Goal: Check status: Check status

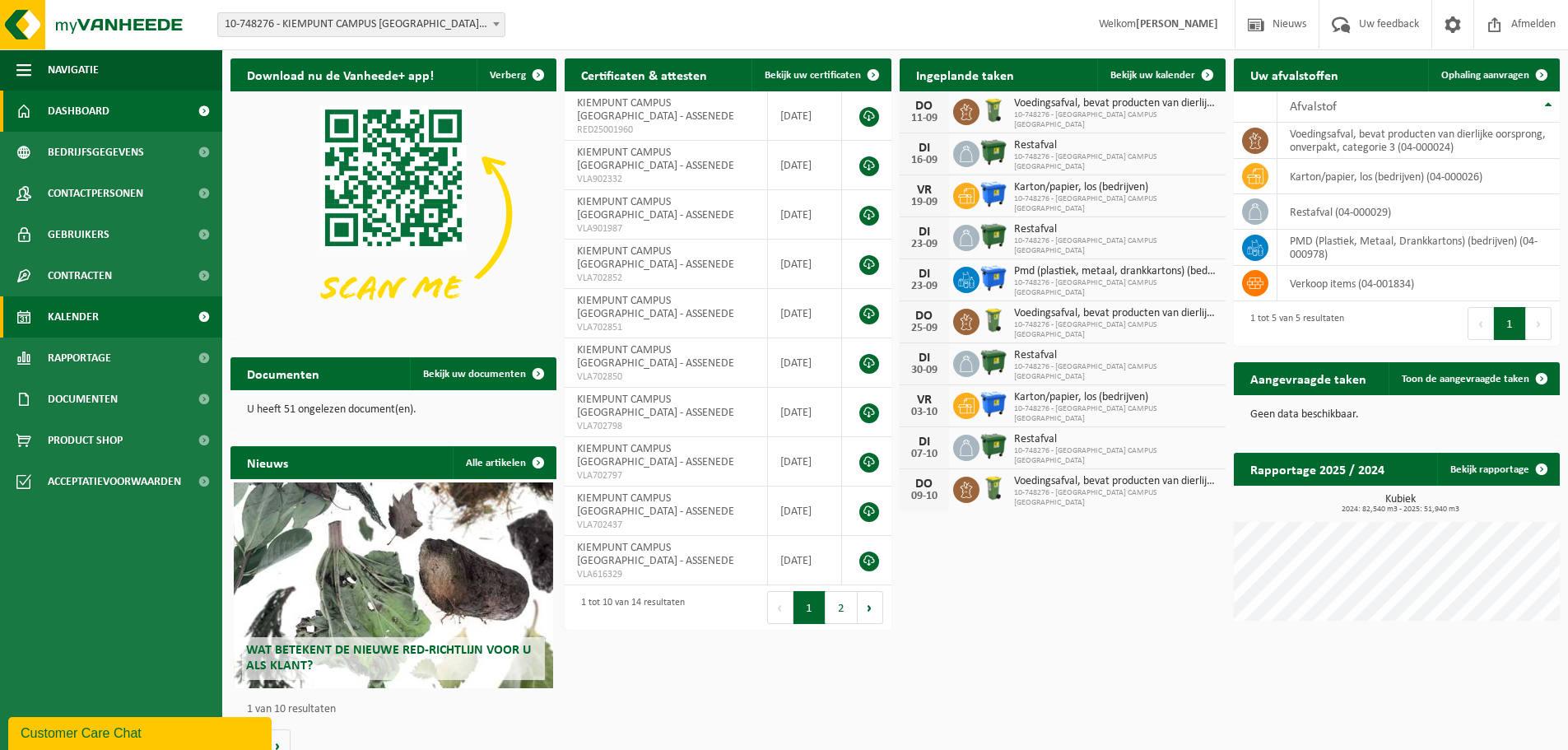
click at [108, 324] on link "Kalender" at bounding box center [111, 317] width 222 height 41
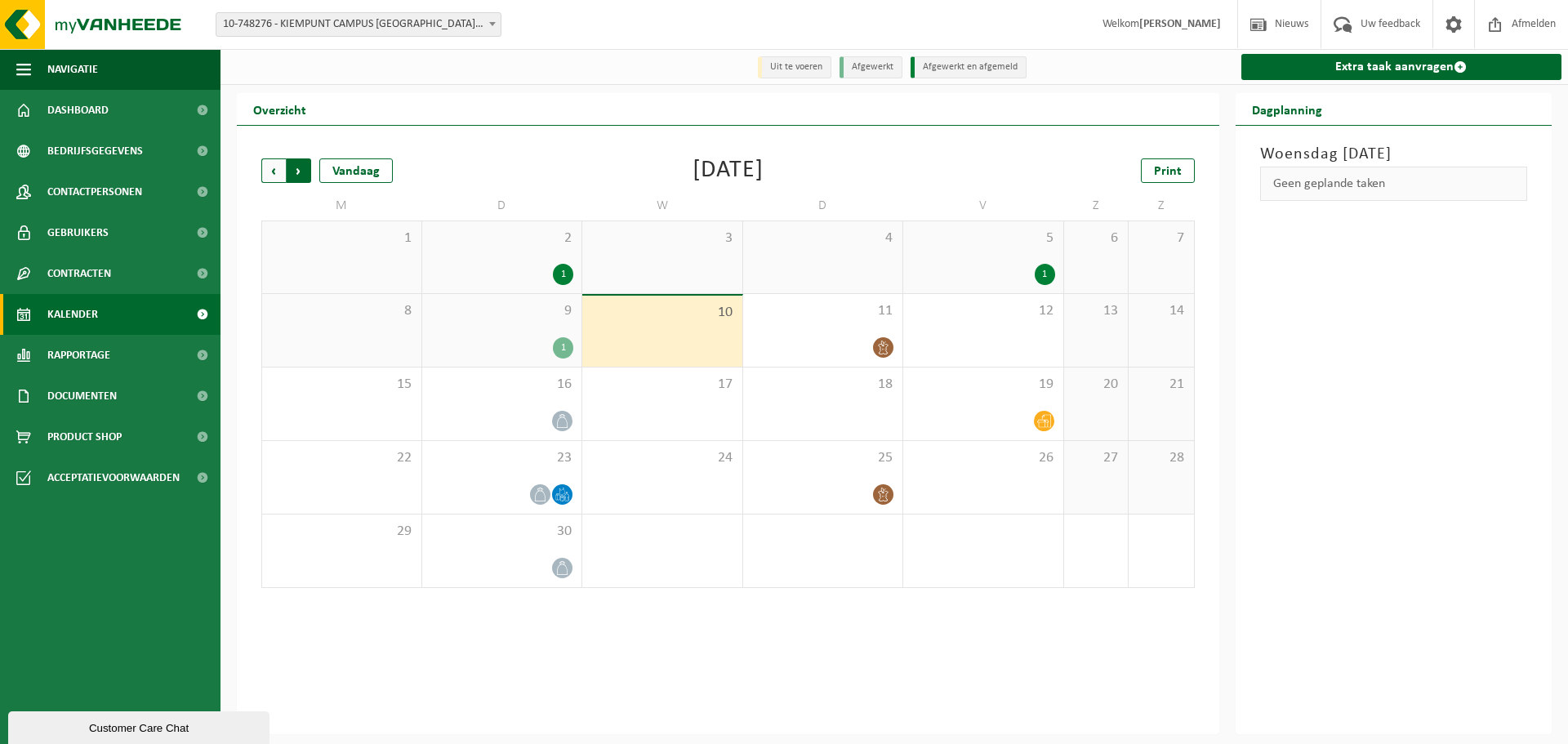
click at [274, 176] on span "Vorige" at bounding box center [274, 171] width 24 height 24
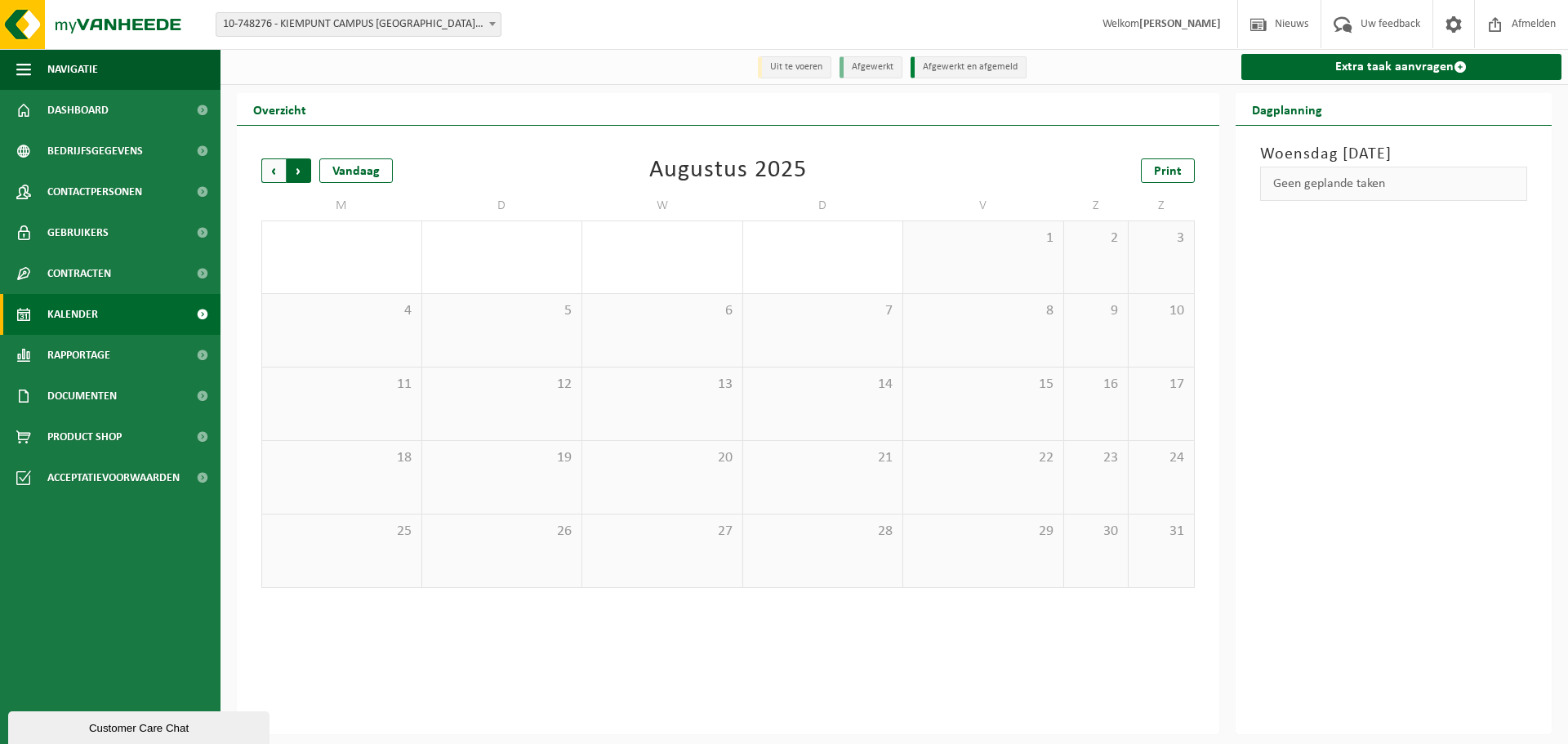
click at [273, 175] on span "Vorige" at bounding box center [274, 171] width 24 height 24
click at [566, 276] on div "2" at bounding box center [563, 274] width 21 height 21
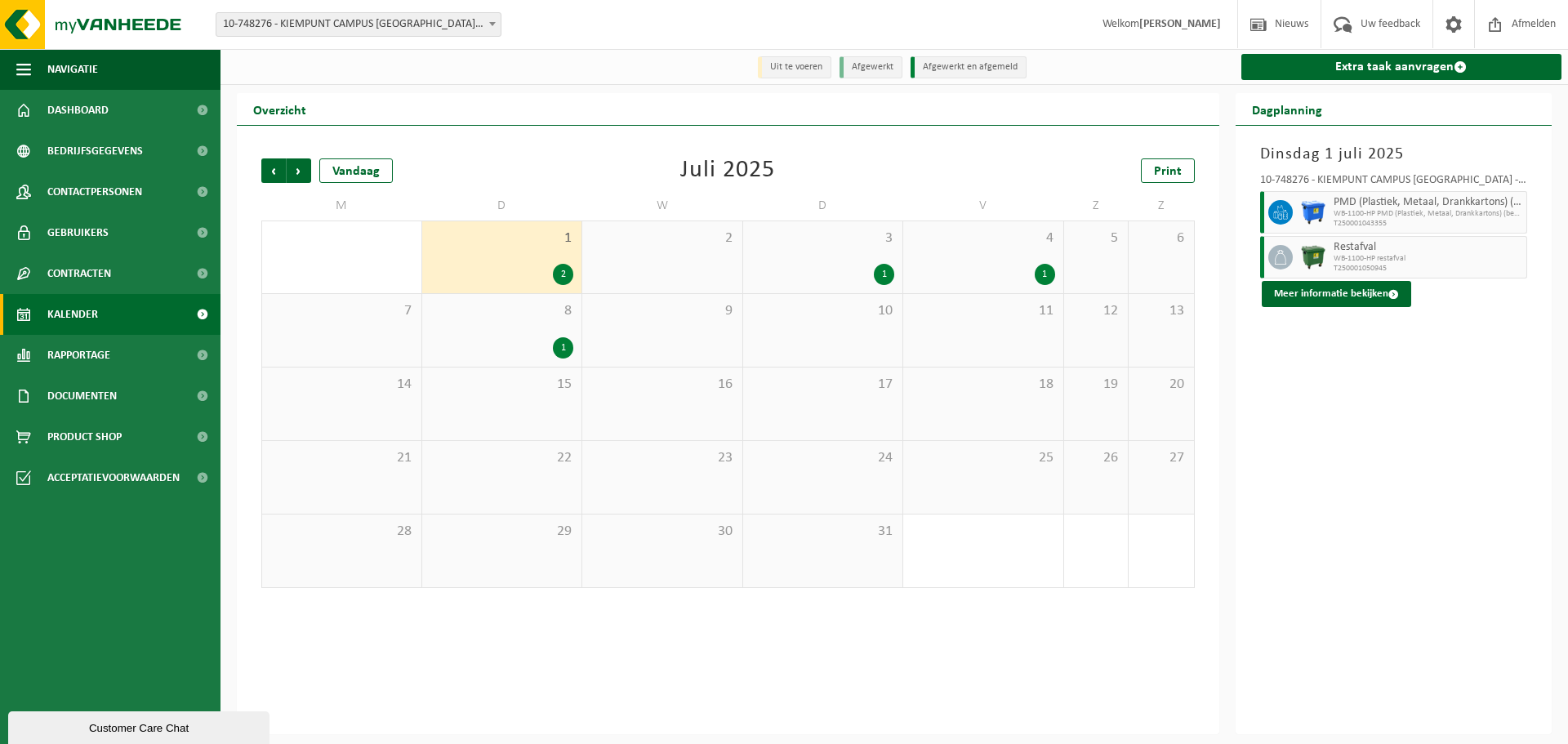
click at [878, 256] on div "3 1" at bounding box center [823, 257] width 160 height 72
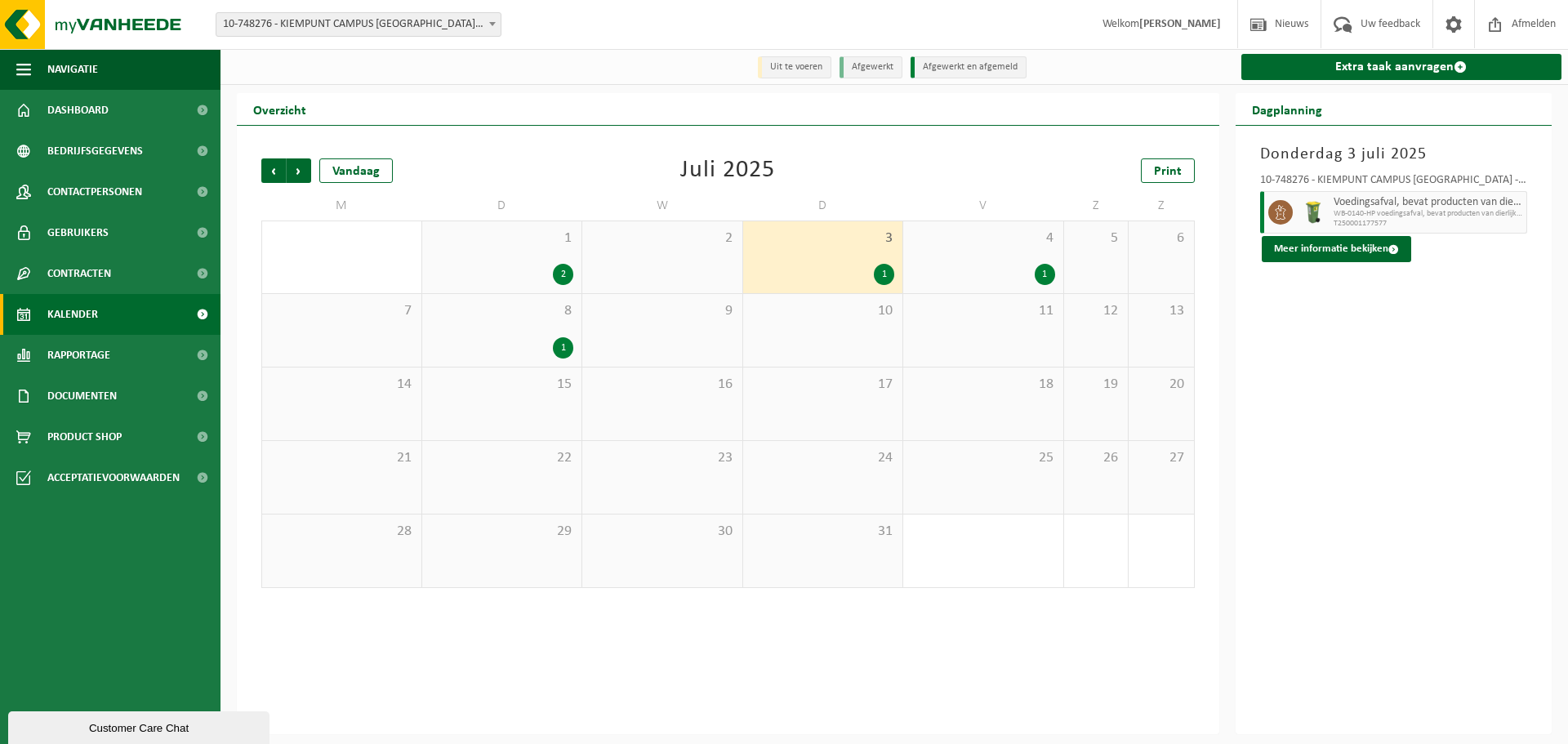
click at [969, 246] on span "4" at bounding box center [983, 238] width 144 height 18
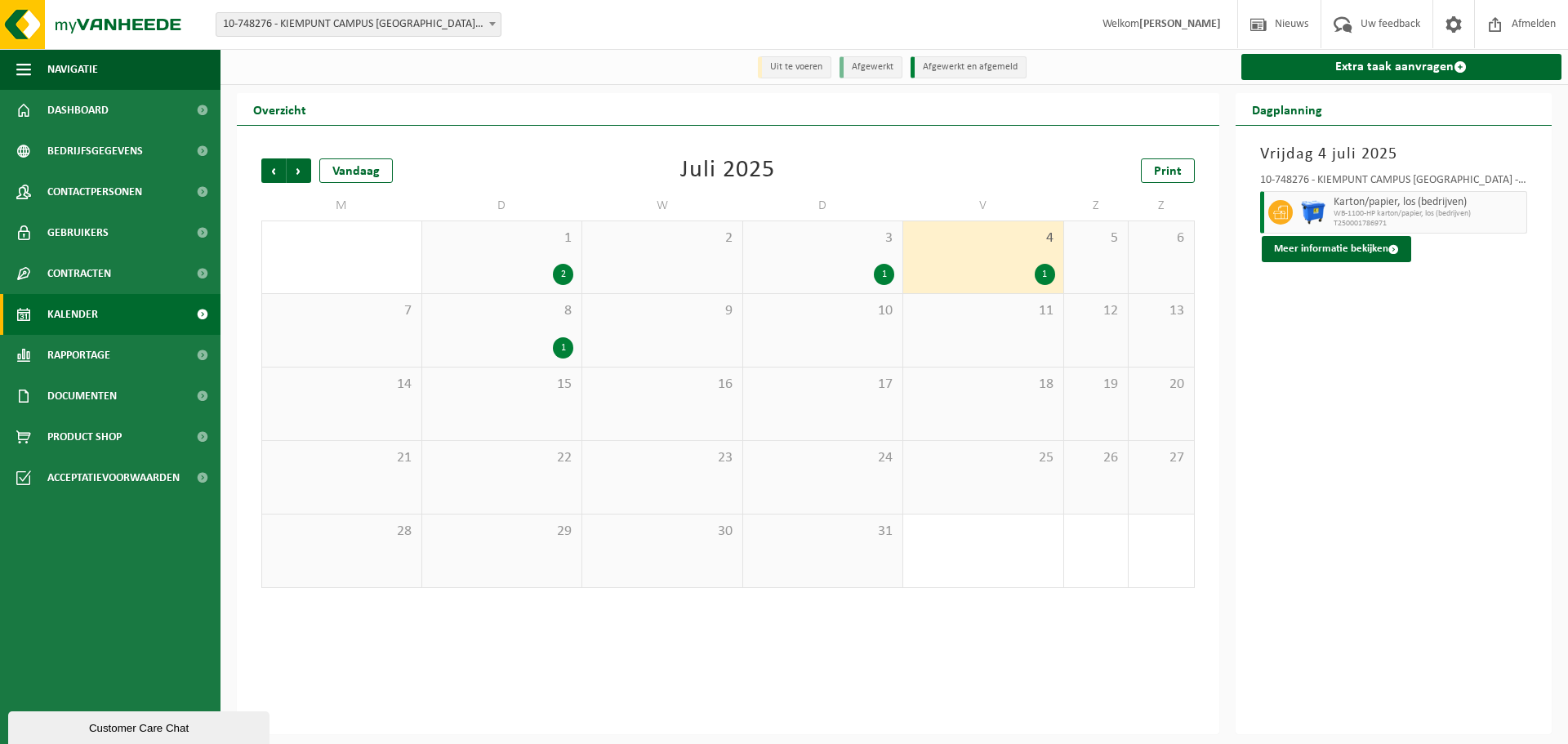
click at [479, 340] on div "1" at bounding box center [502, 347] width 144 height 21
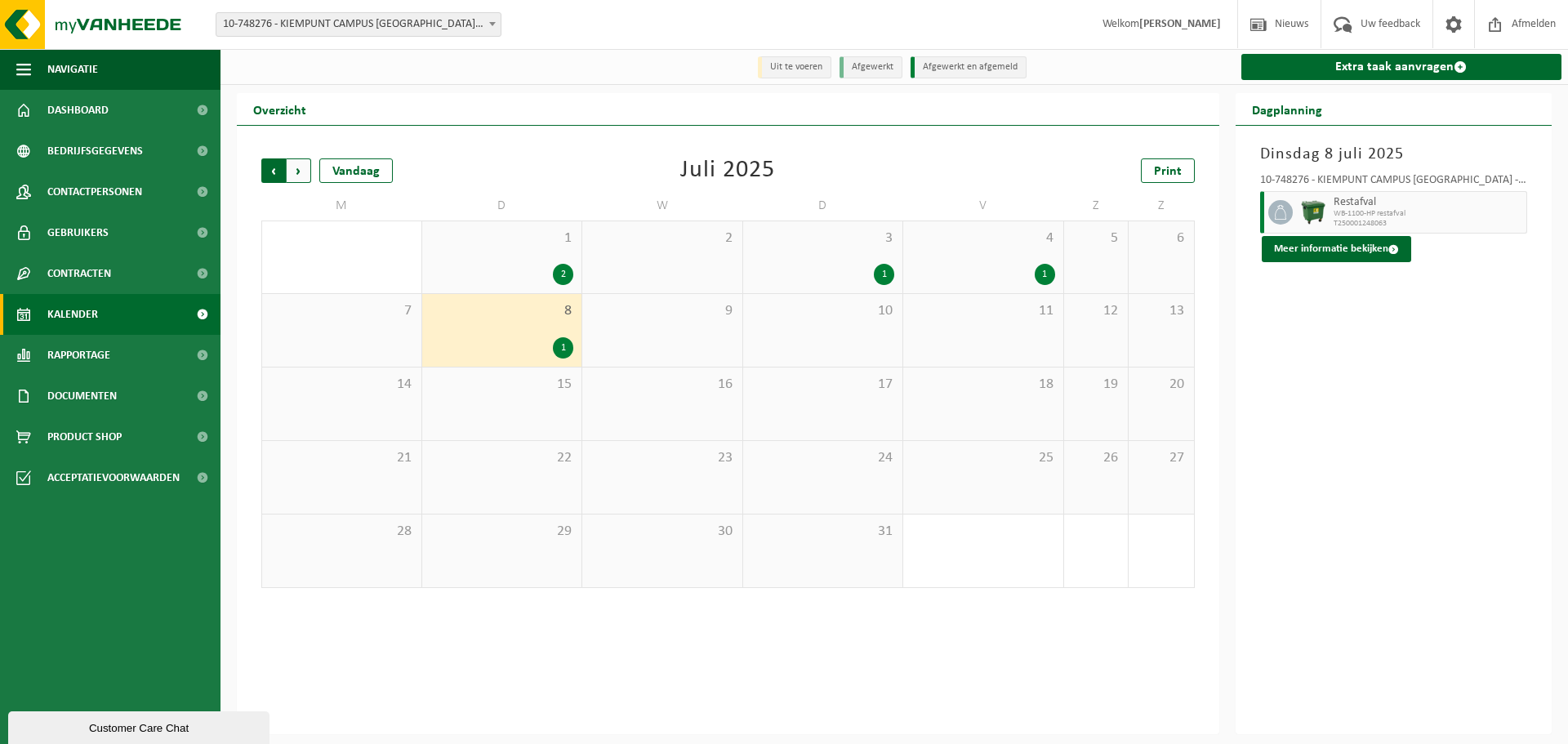
click at [307, 175] on span "Volgende" at bounding box center [299, 171] width 24 height 24
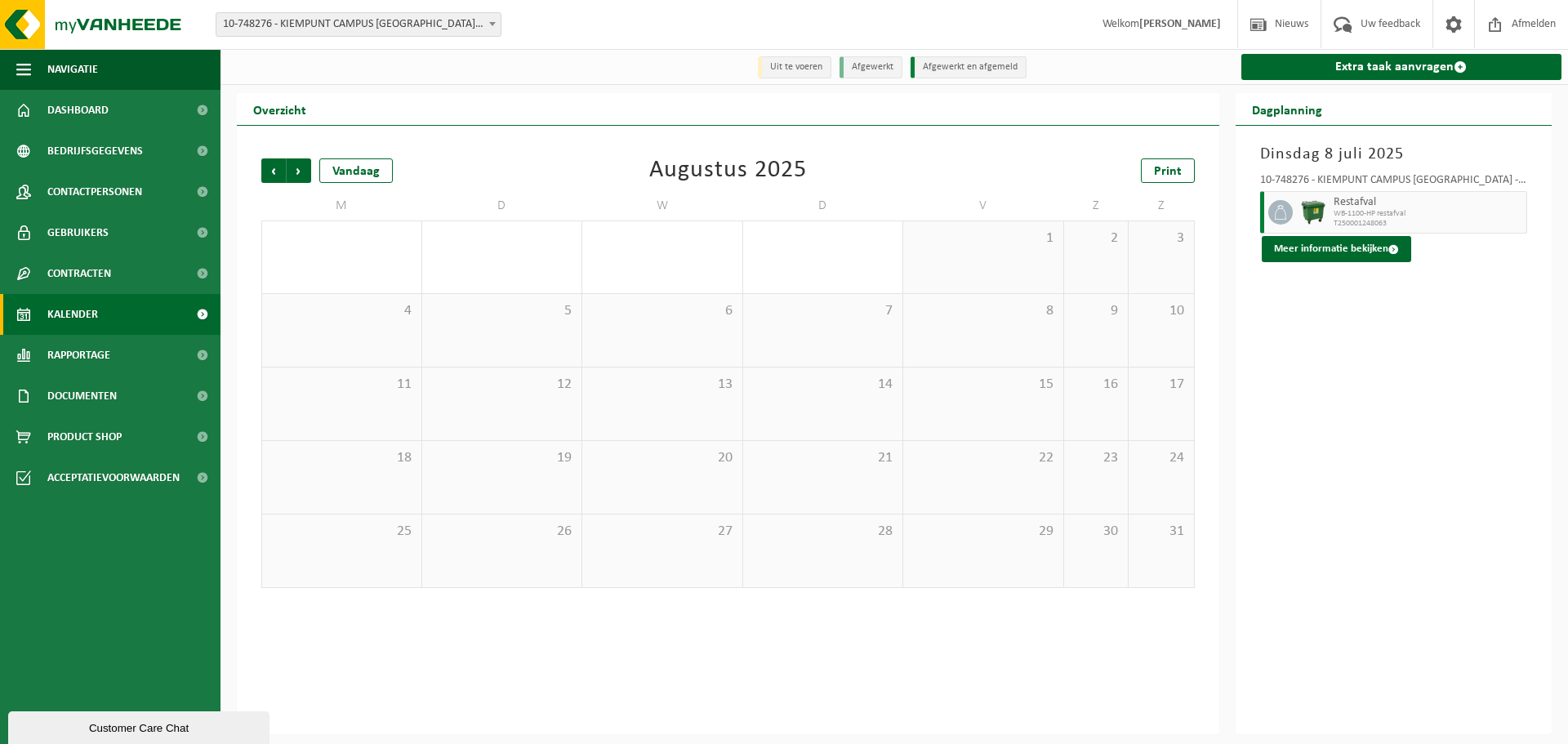
drag, startPoint x: 1122, startPoint y: 392, endPoint x: 616, endPoint y: 494, distance: 516.2
click at [1117, 392] on div "16" at bounding box center [1096, 404] width 64 height 73
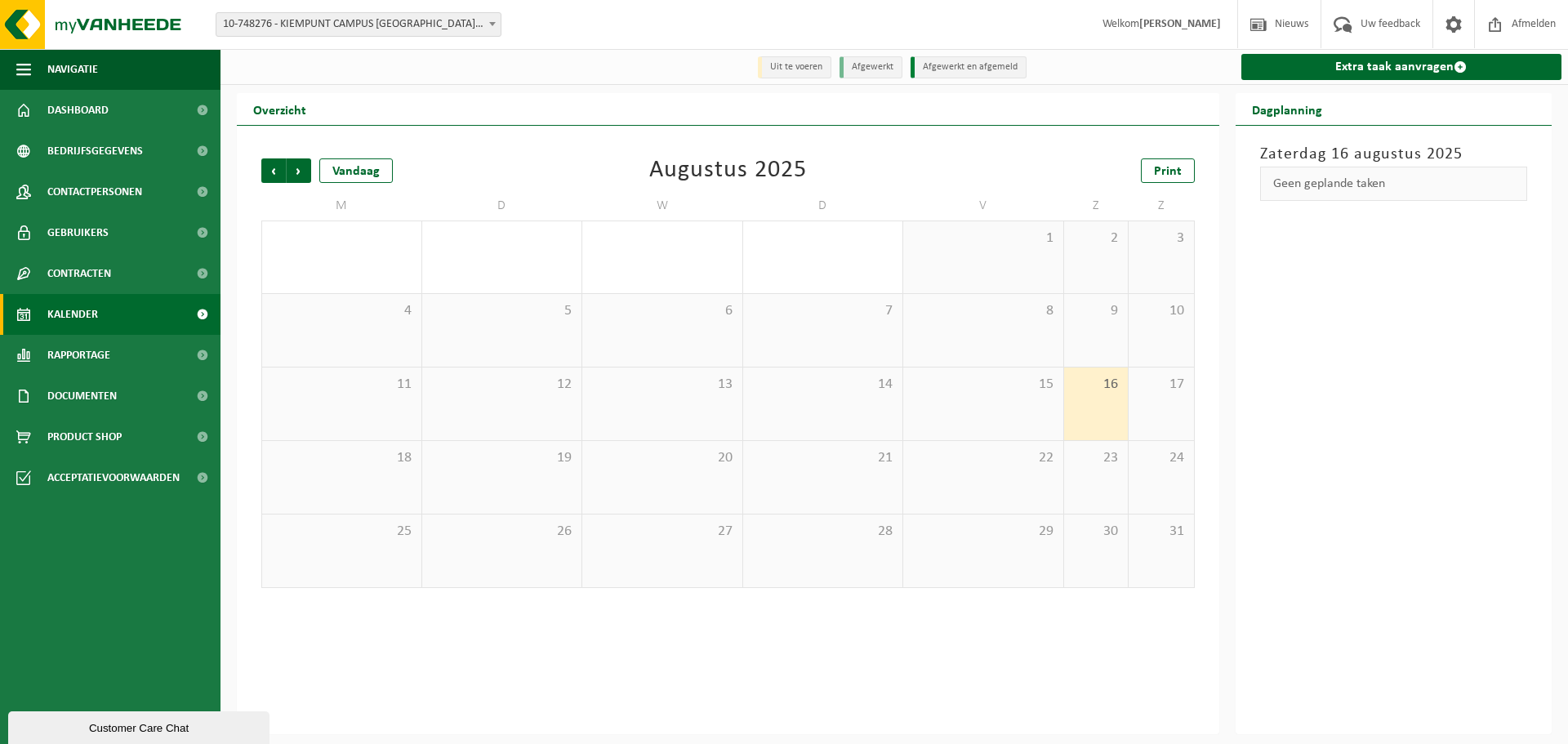
click at [806, 373] on div "14" at bounding box center [823, 404] width 160 height 73
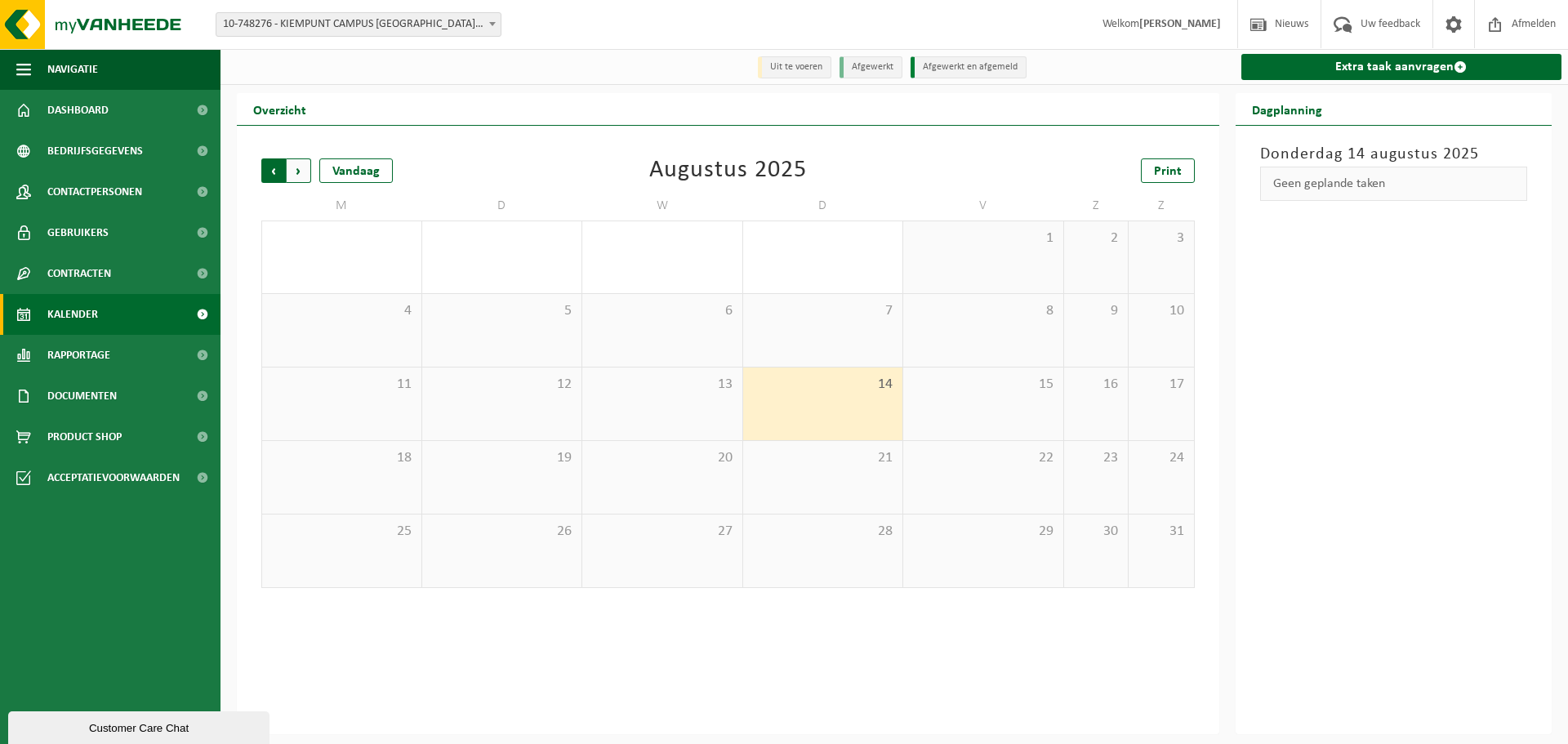
click at [306, 172] on span "Volgende" at bounding box center [299, 171] width 24 height 24
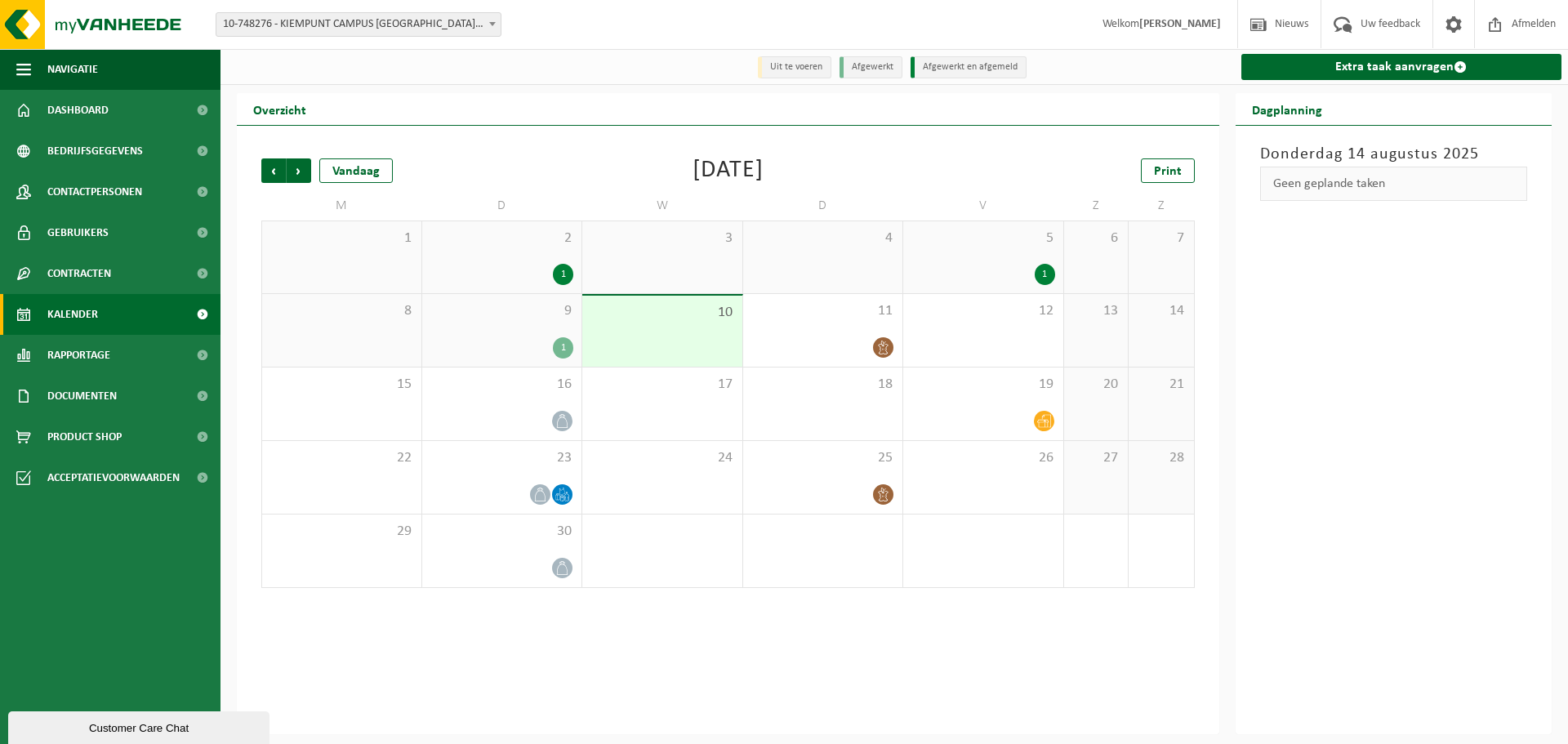
click at [513, 296] on div "9 1" at bounding box center [501, 330] width 160 height 73
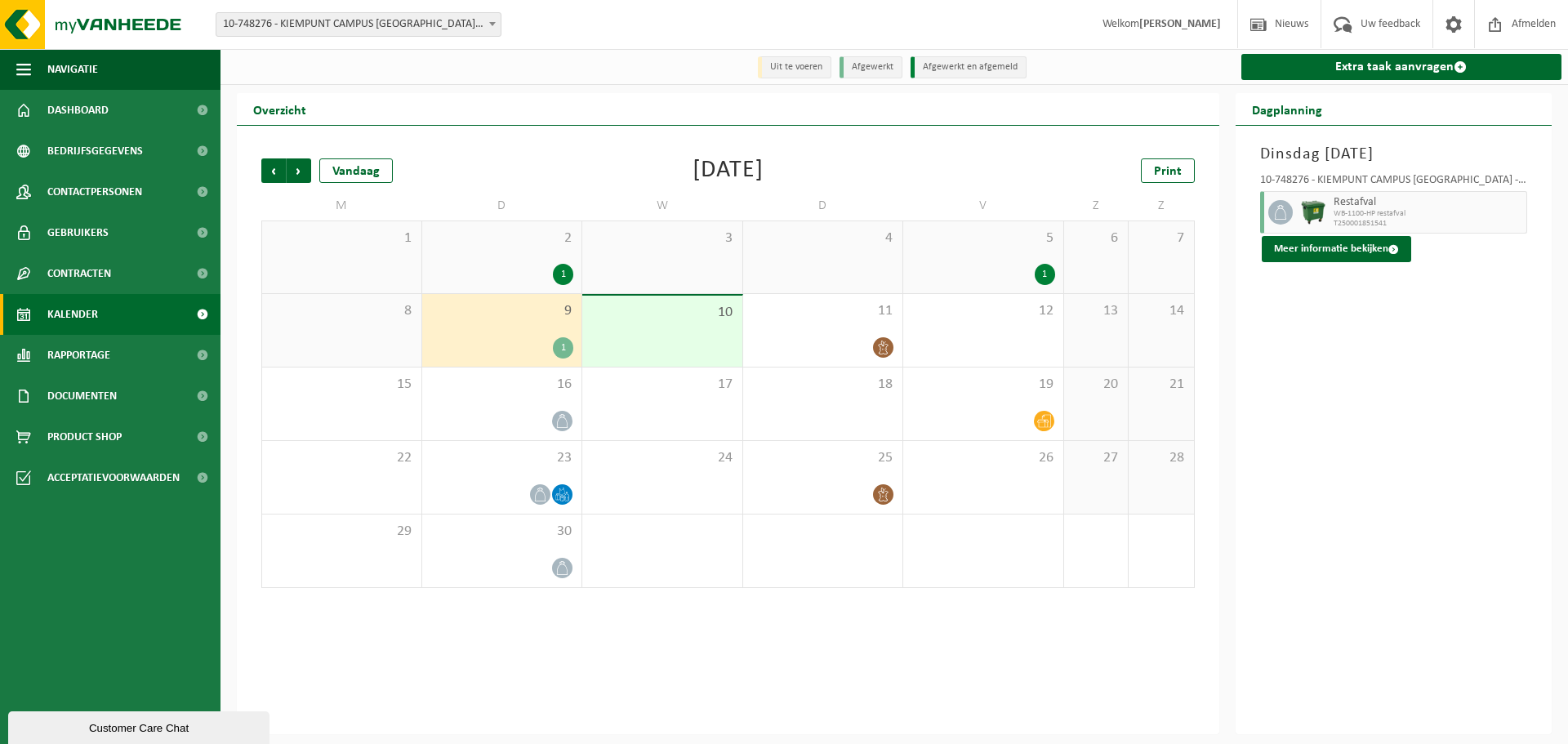
click at [513, 276] on div "1" at bounding box center [502, 274] width 144 height 21
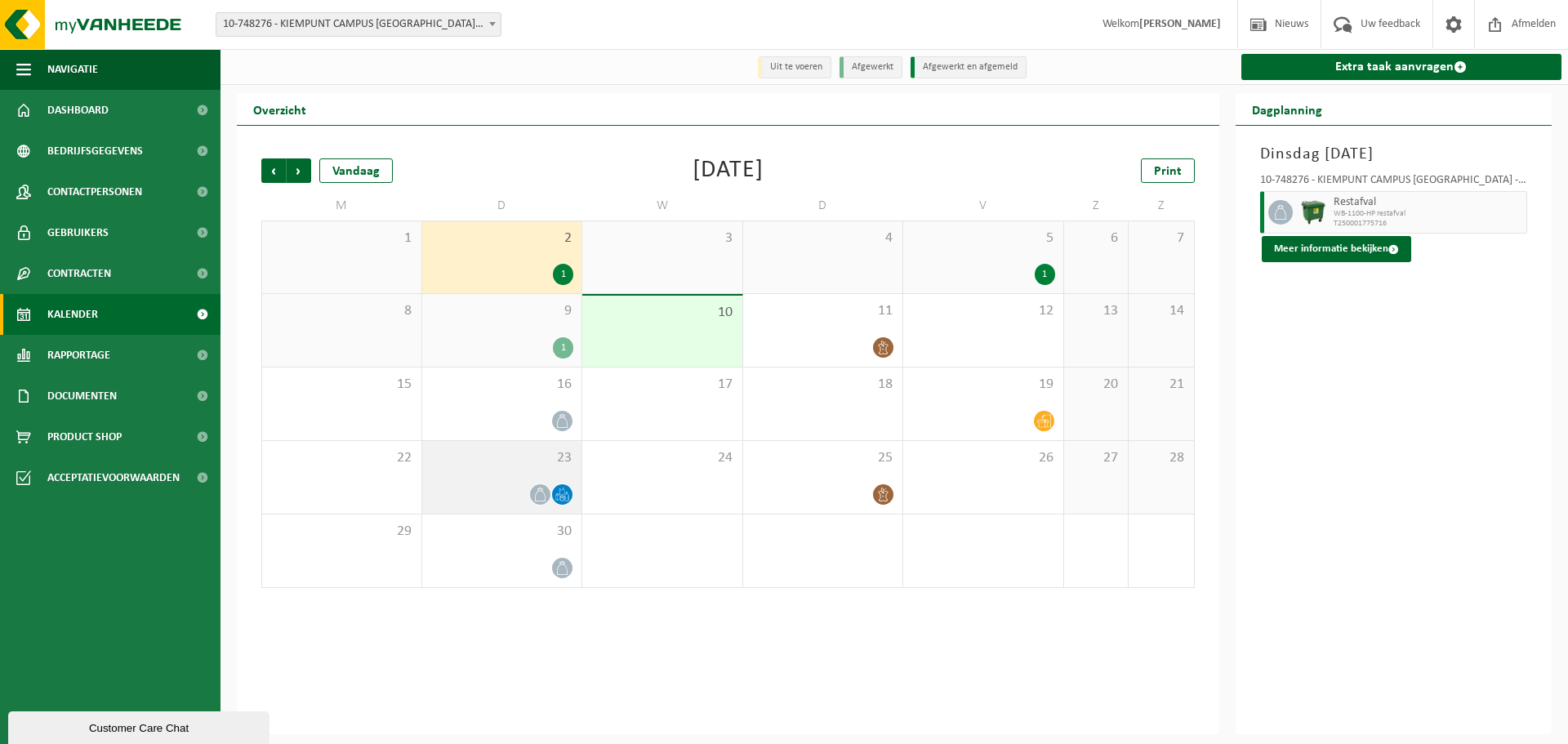
click at [525, 481] on div "23" at bounding box center [501, 477] width 160 height 73
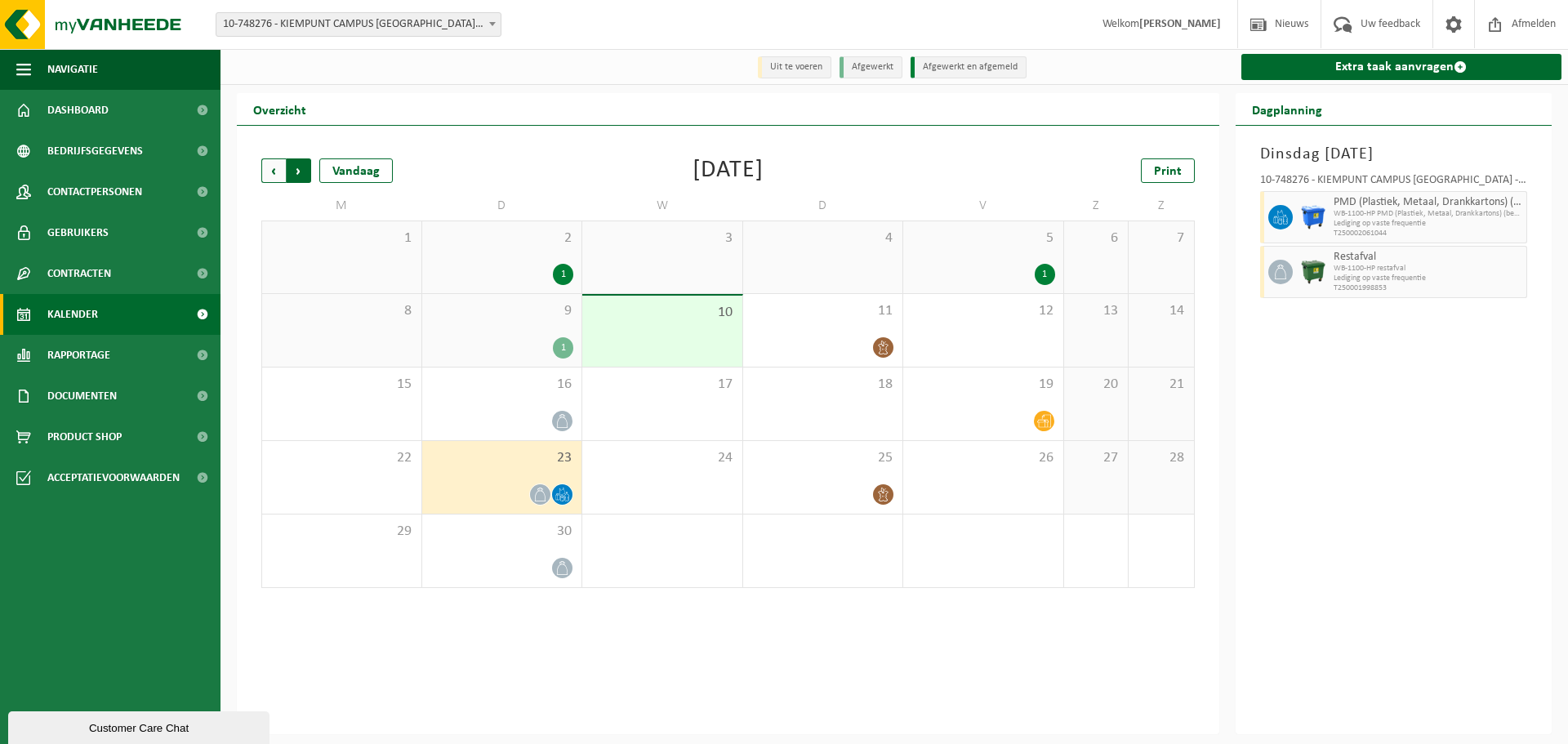
click at [271, 172] on span "Vorige" at bounding box center [274, 171] width 24 height 24
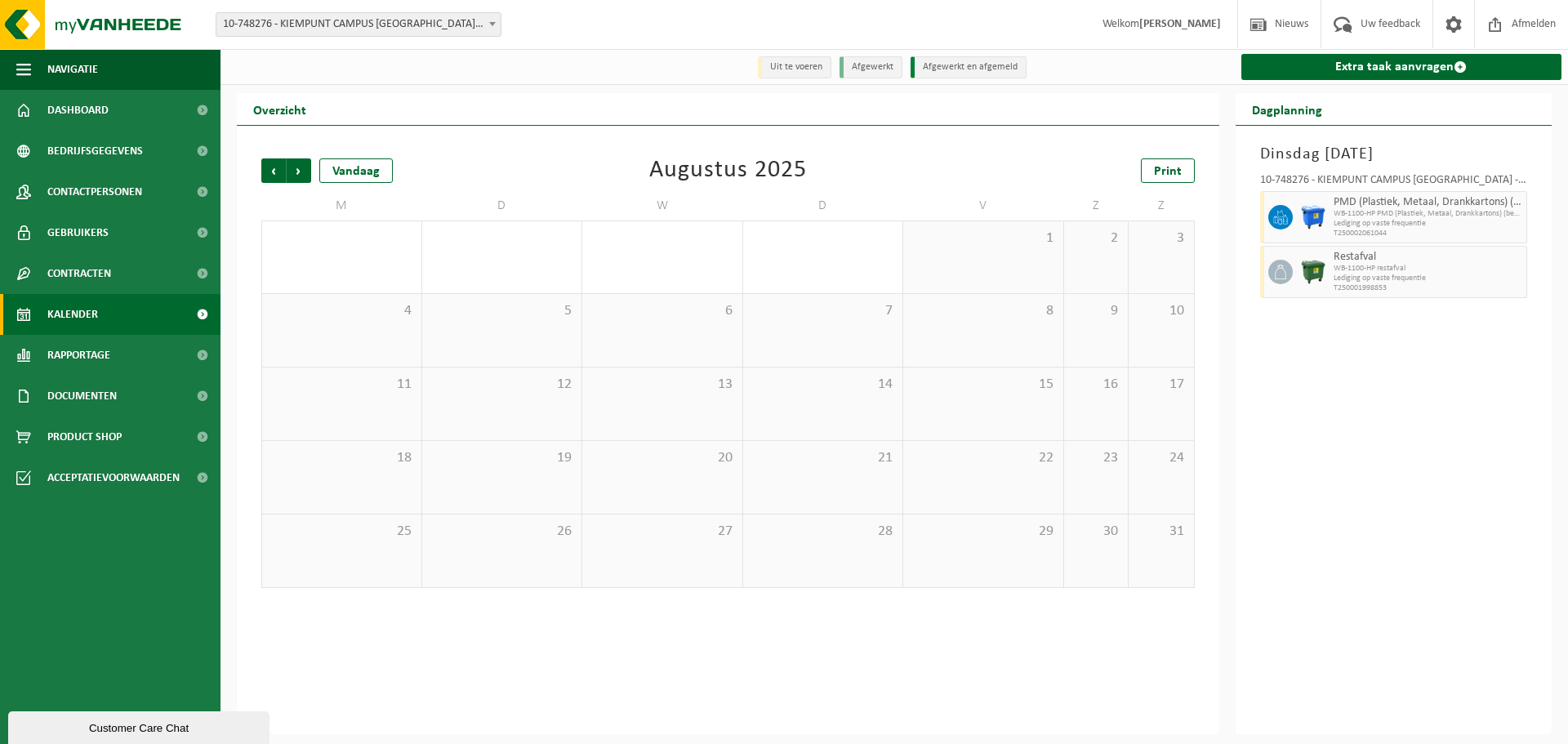
click at [271, 172] on span "Vorige" at bounding box center [274, 171] width 24 height 24
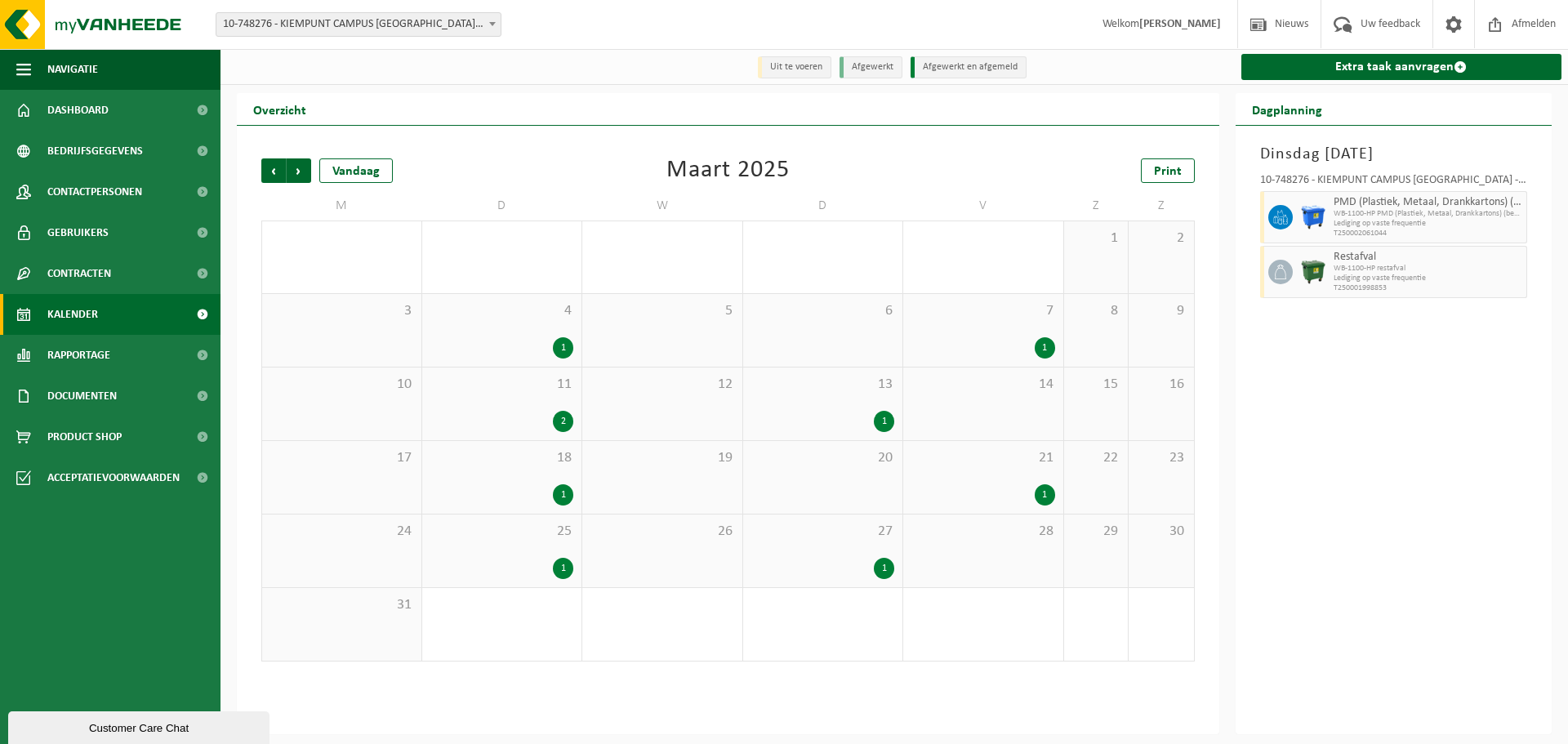
click at [271, 172] on span "Vorige" at bounding box center [274, 171] width 24 height 24
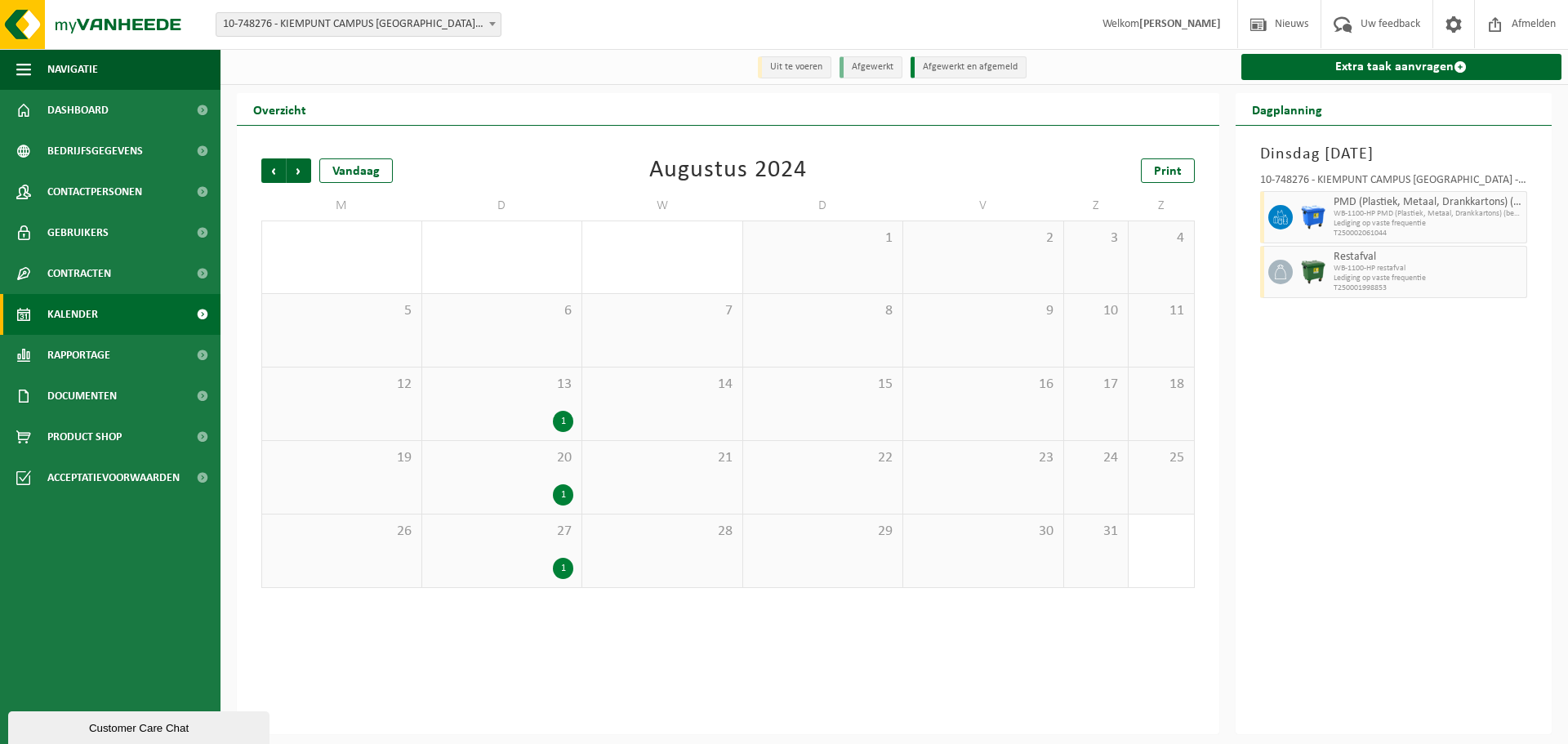
click at [515, 391] on span "13" at bounding box center [502, 384] width 144 height 18
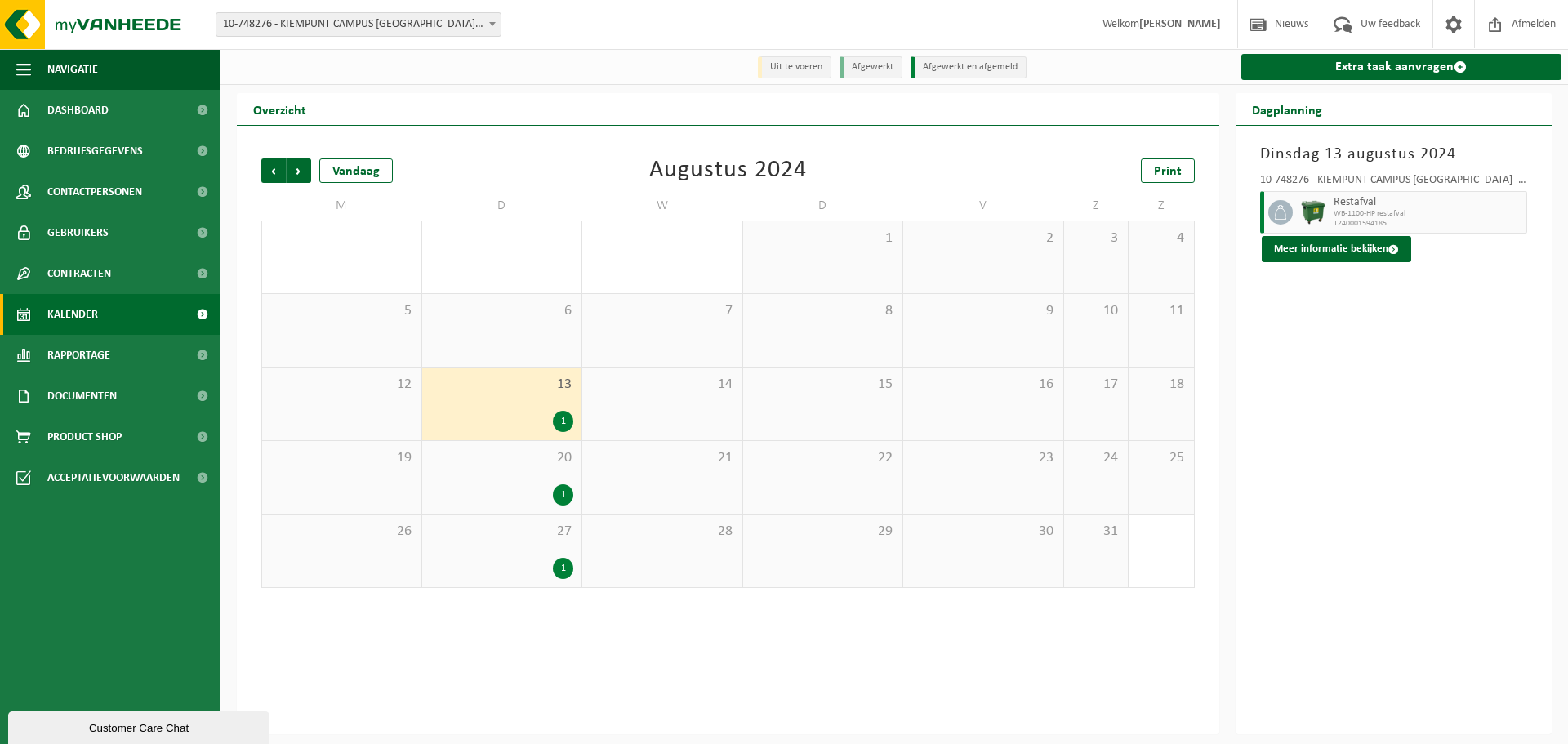
click at [527, 479] on div "20 1" at bounding box center [501, 477] width 160 height 73
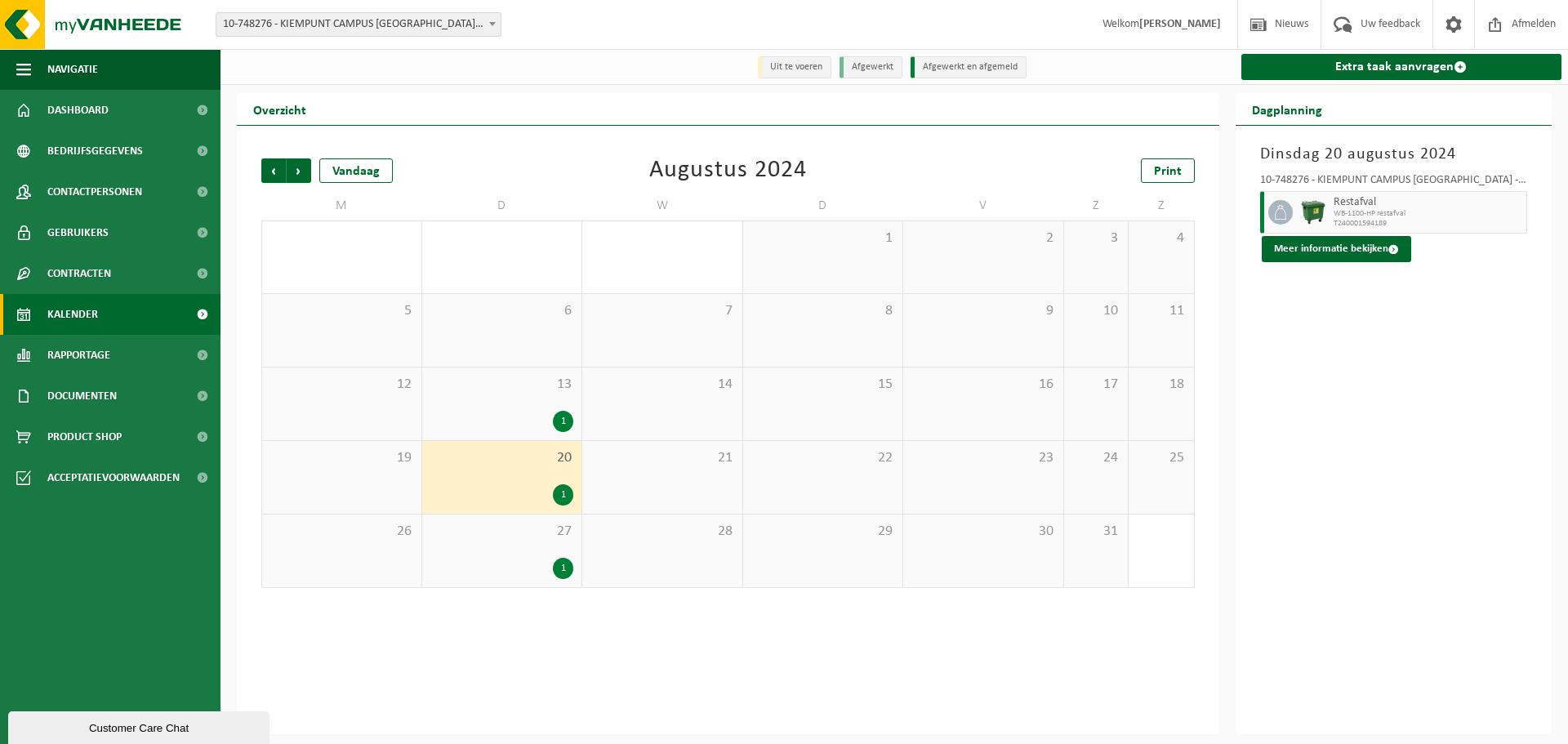
click at [521, 539] on span "27" at bounding box center [502, 531] width 144 height 18
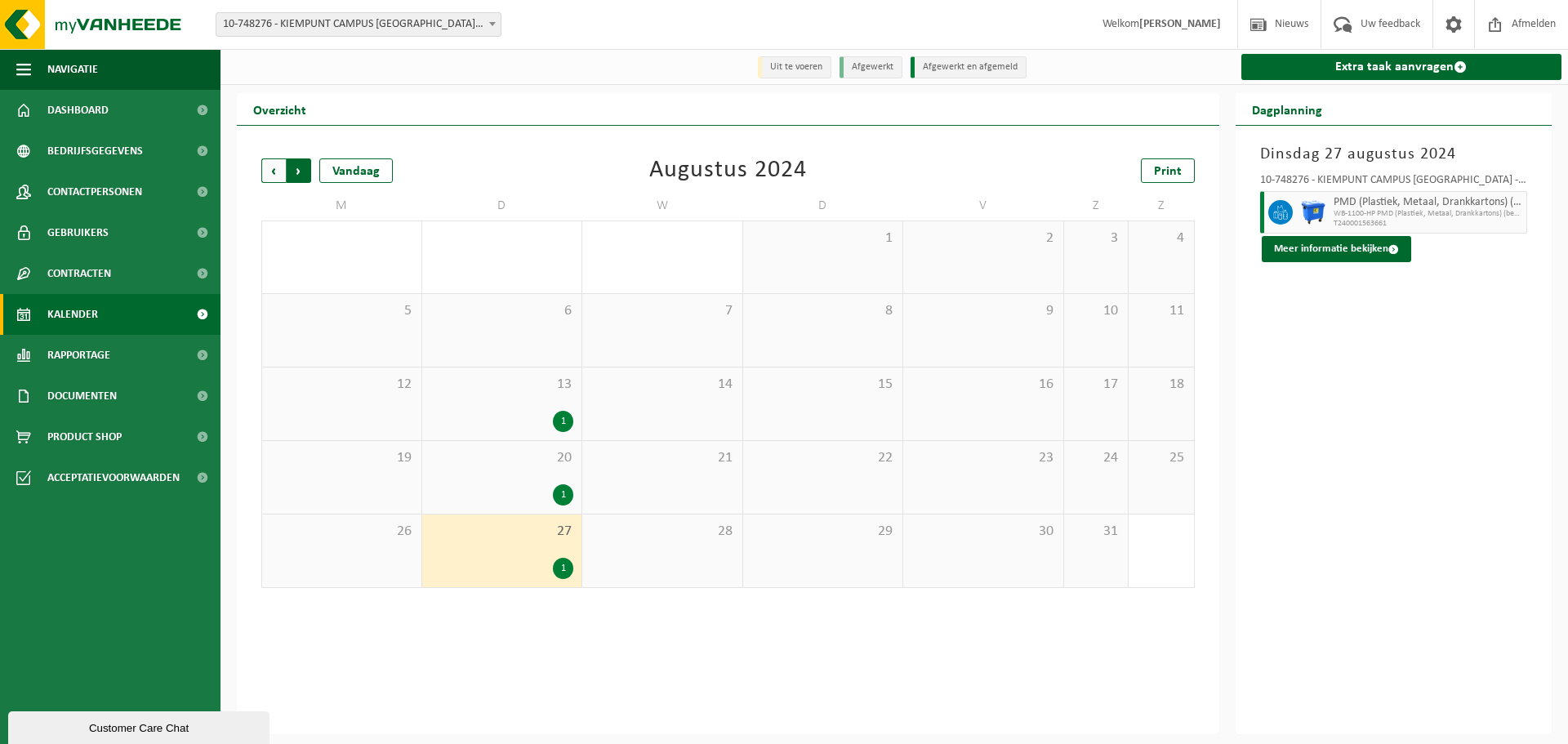
click at [276, 170] on span "Vorige" at bounding box center [274, 171] width 24 height 24
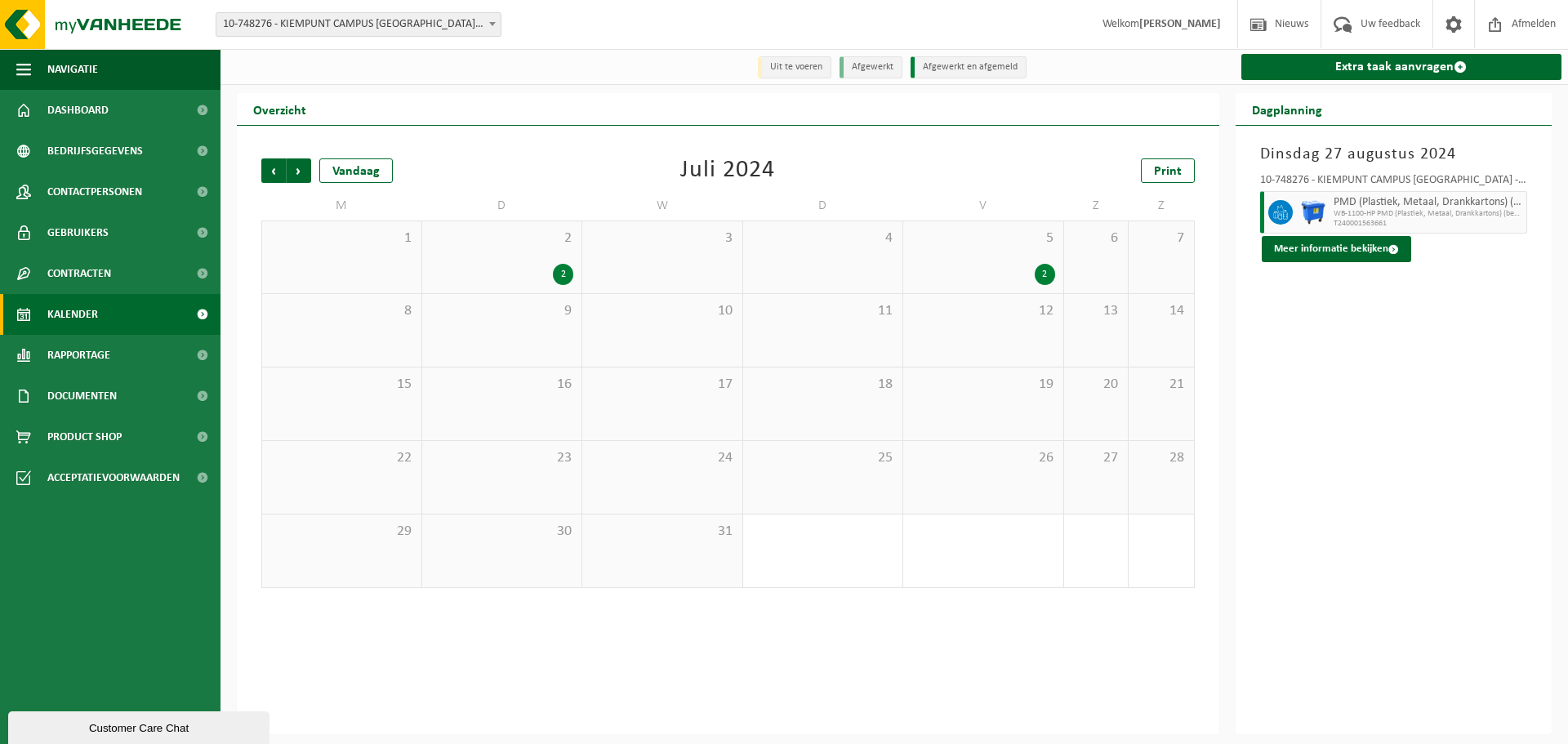
click at [522, 250] on div "2 2" at bounding box center [501, 257] width 160 height 72
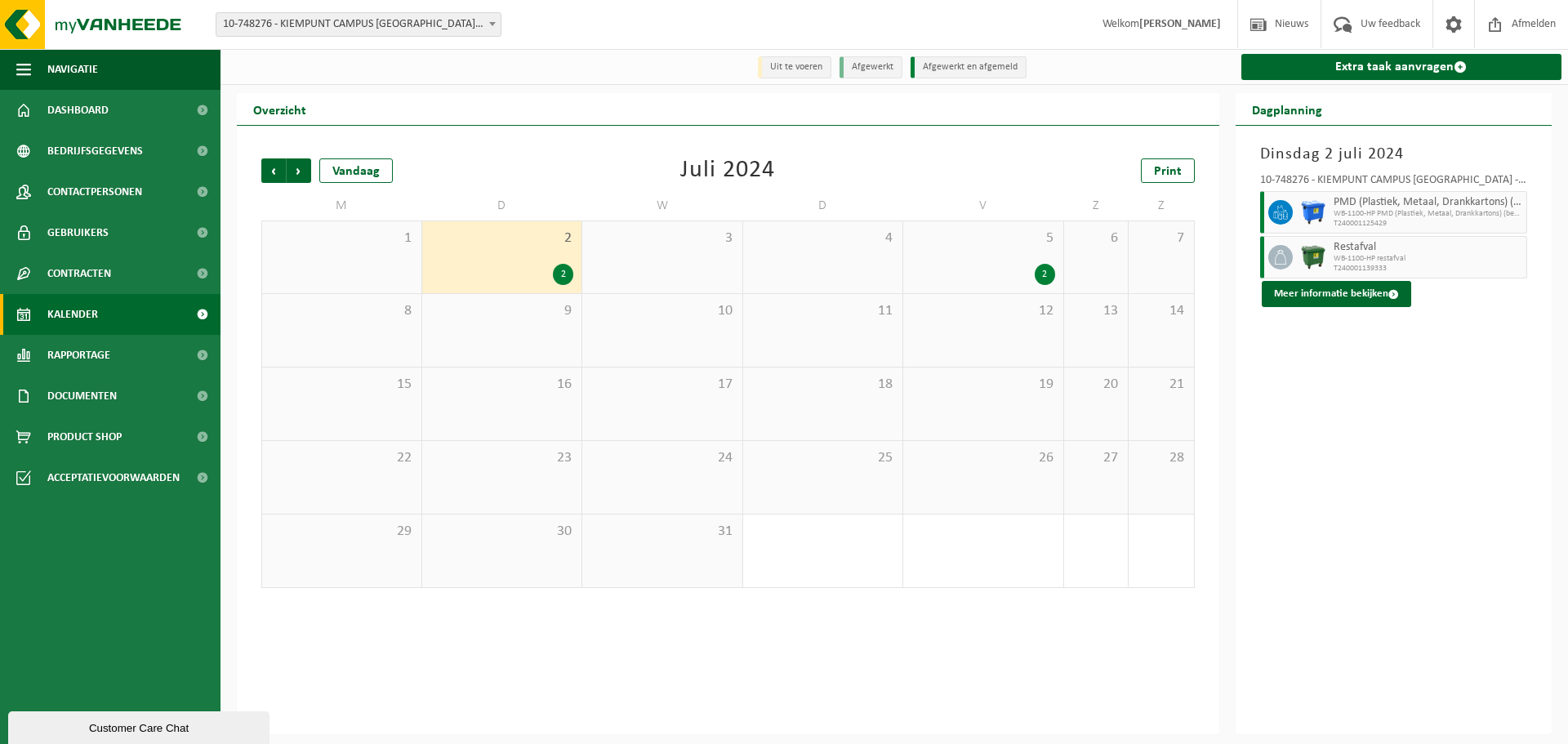
click at [1021, 259] on div "5 2" at bounding box center [982, 257] width 160 height 72
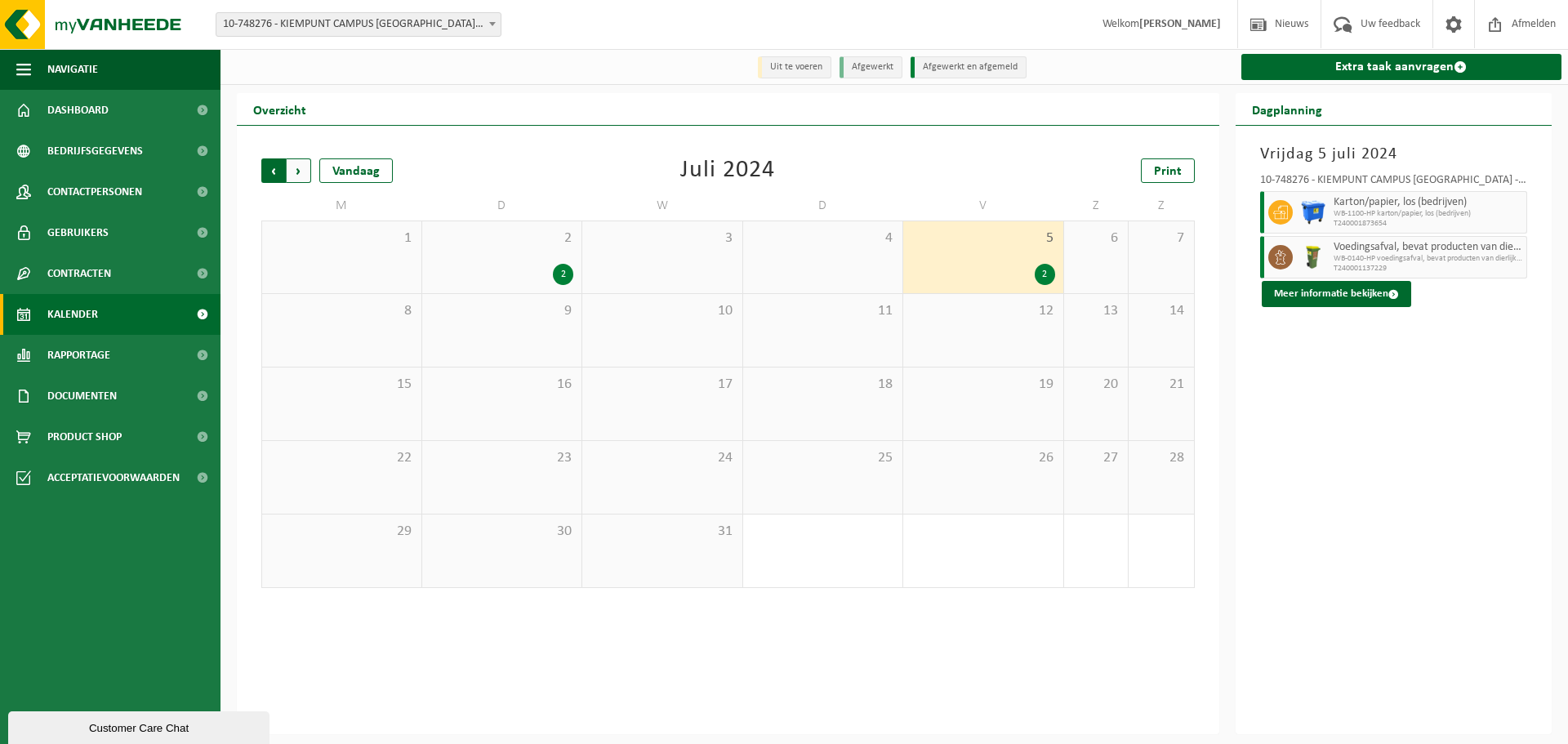
click at [296, 173] on span "Volgende" at bounding box center [299, 171] width 24 height 24
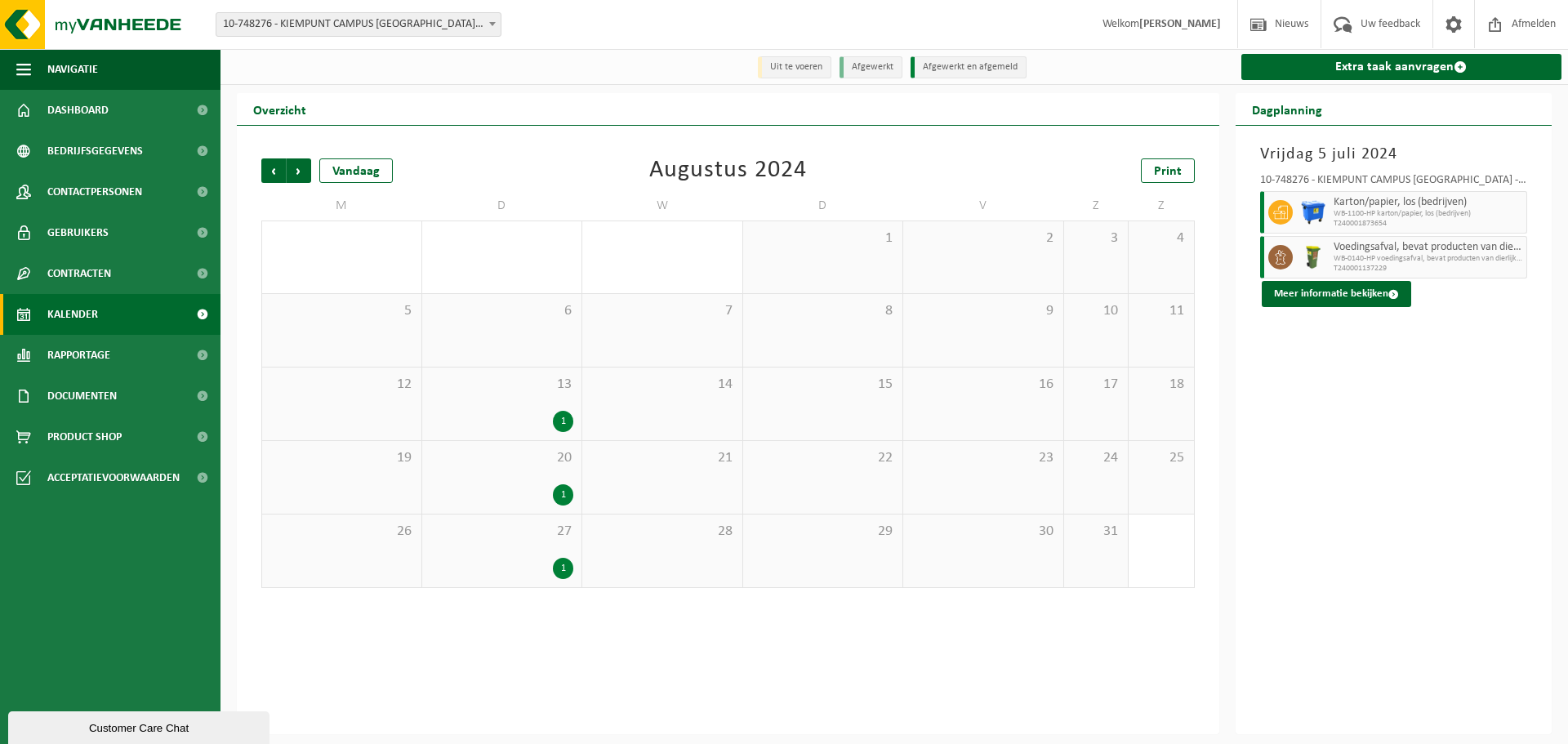
click at [525, 389] on span "13" at bounding box center [502, 384] width 144 height 18
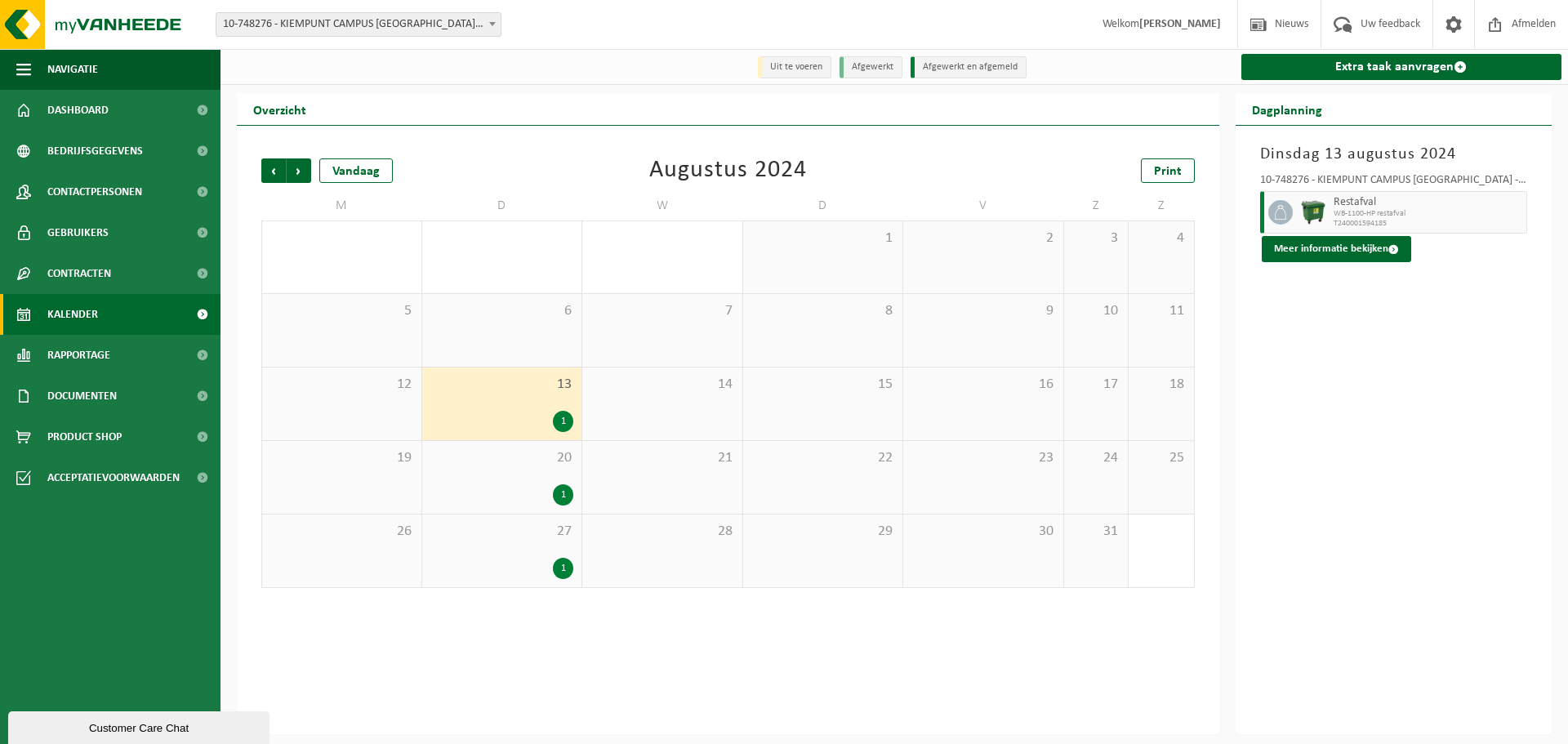
click at [523, 497] on div "1" at bounding box center [502, 495] width 144 height 21
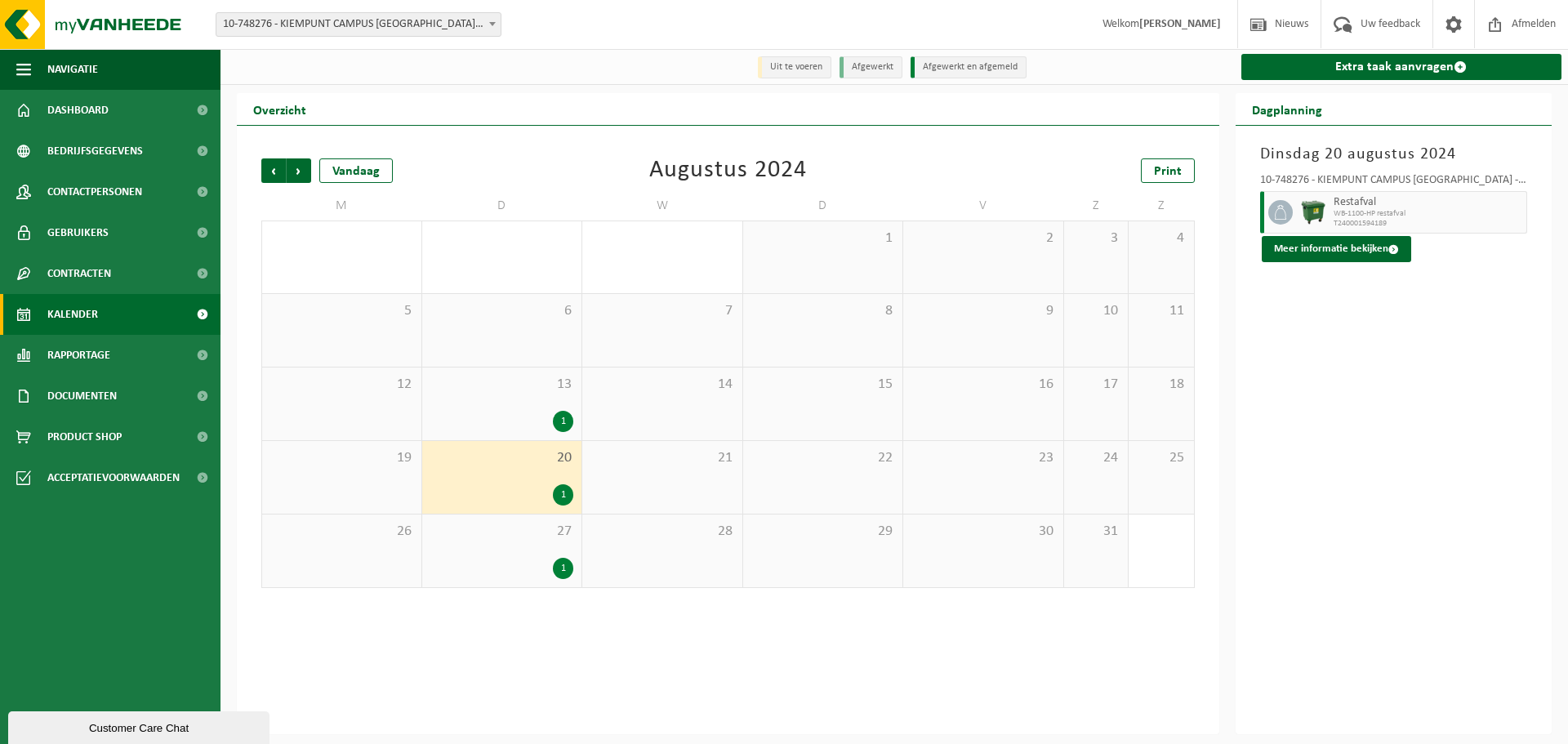
click at [522, 540] on span "27" at bounding box center [502, 531] width 144 height 18
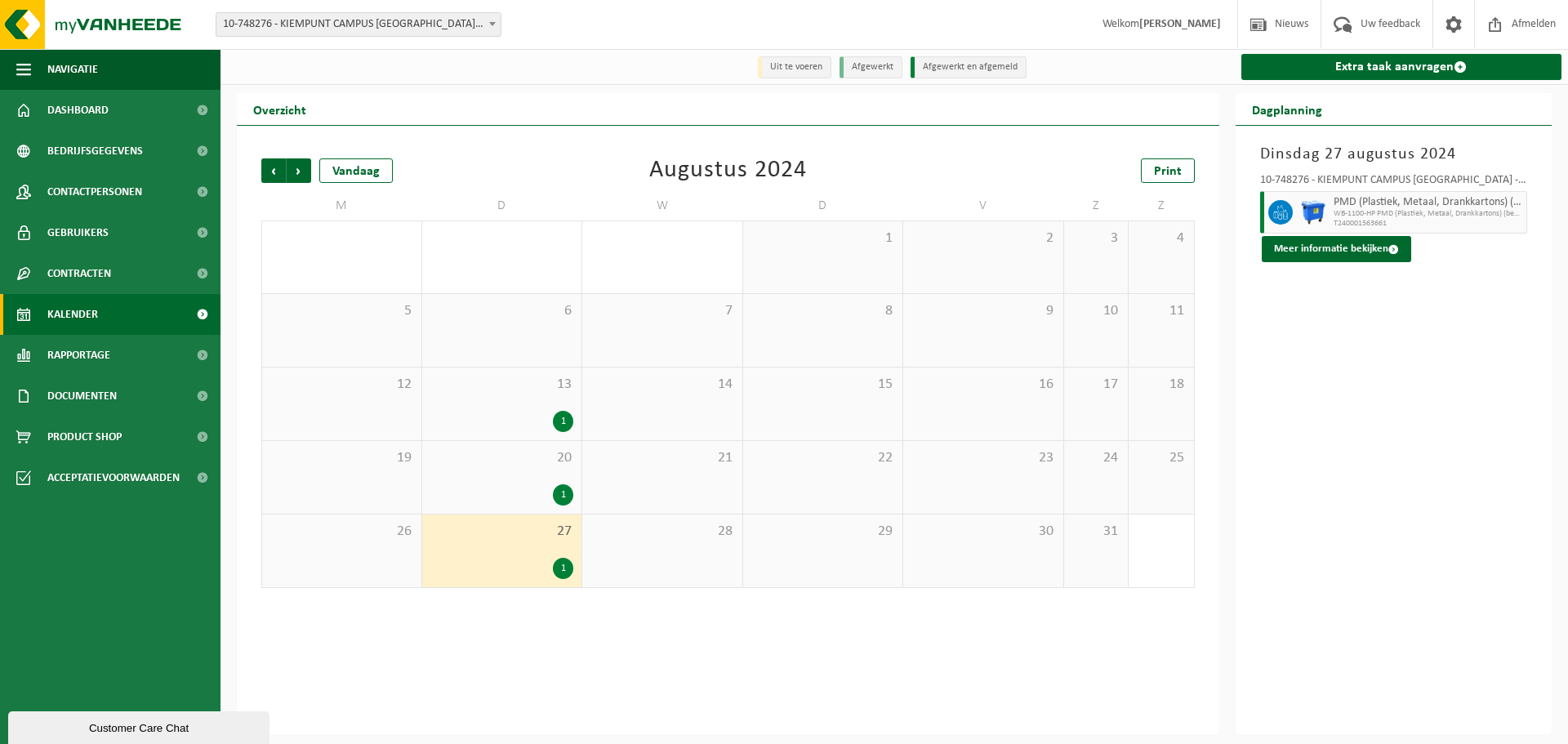
click at [559, 549] on div "27 1" at bounding box center [501, 551] width 160 height 73
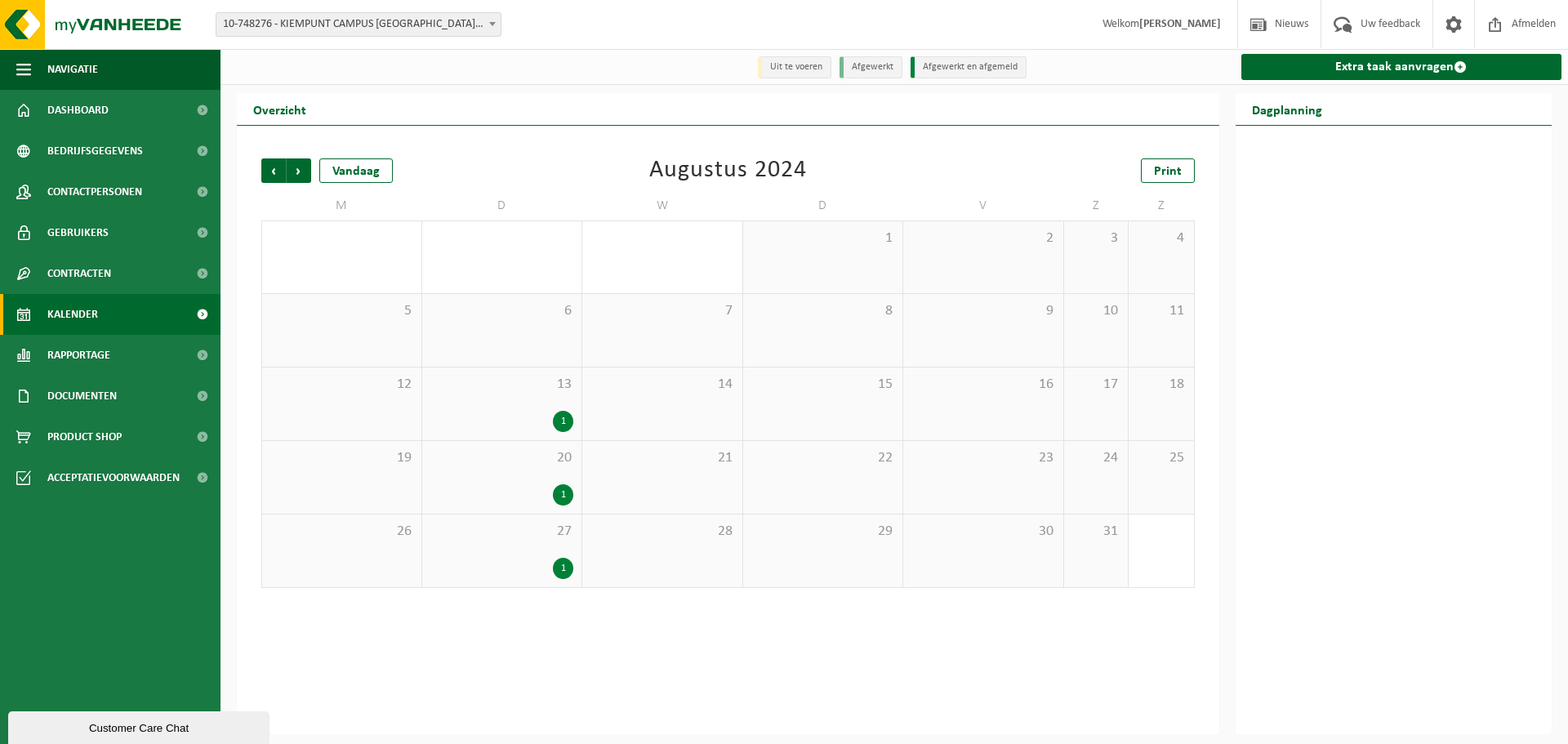
click at [549, 556] on div "27 1" at bounding box center [501, 551] width 160 height 73
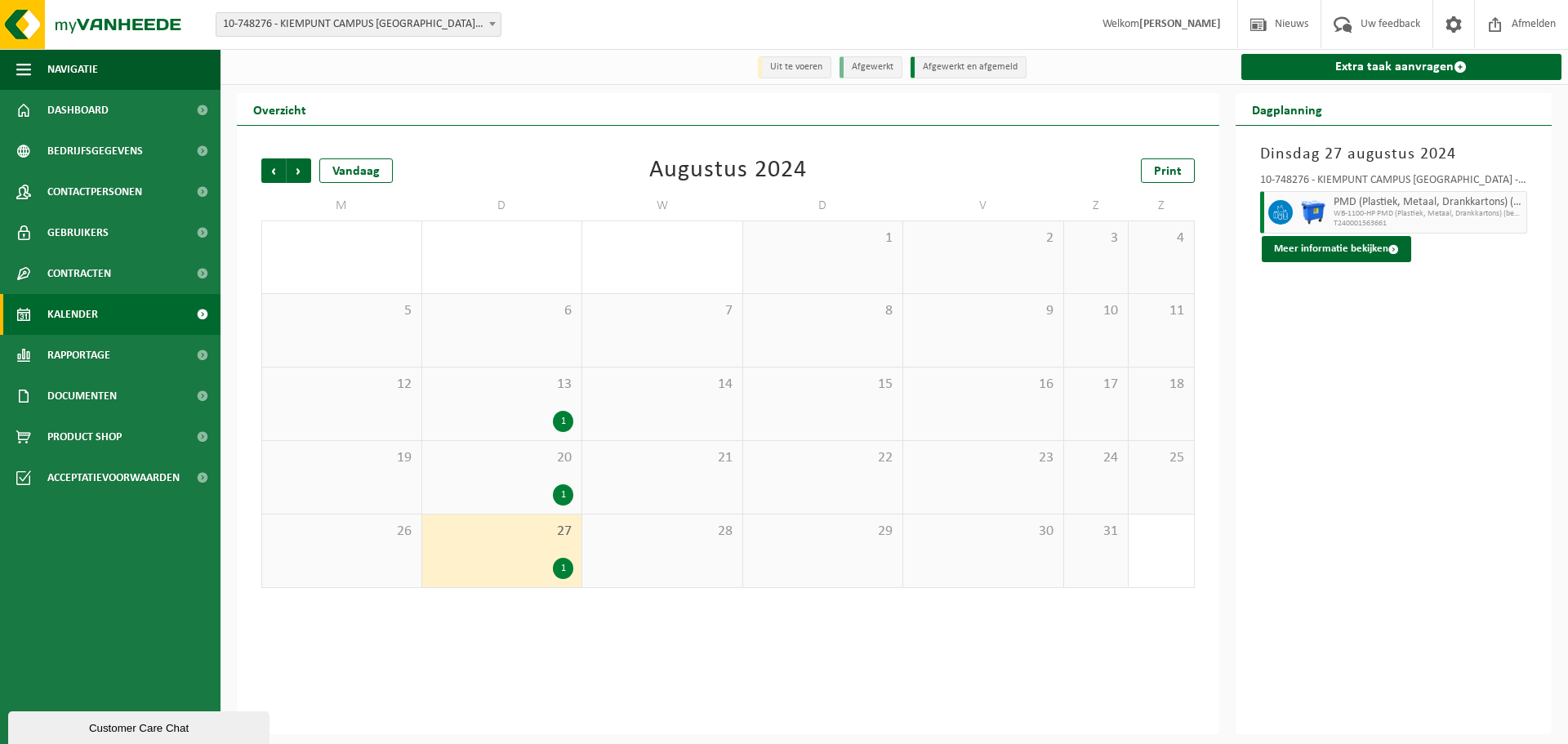
click at [524, 558] on div "1" at bounding box center [502, 568] width 144 height 21
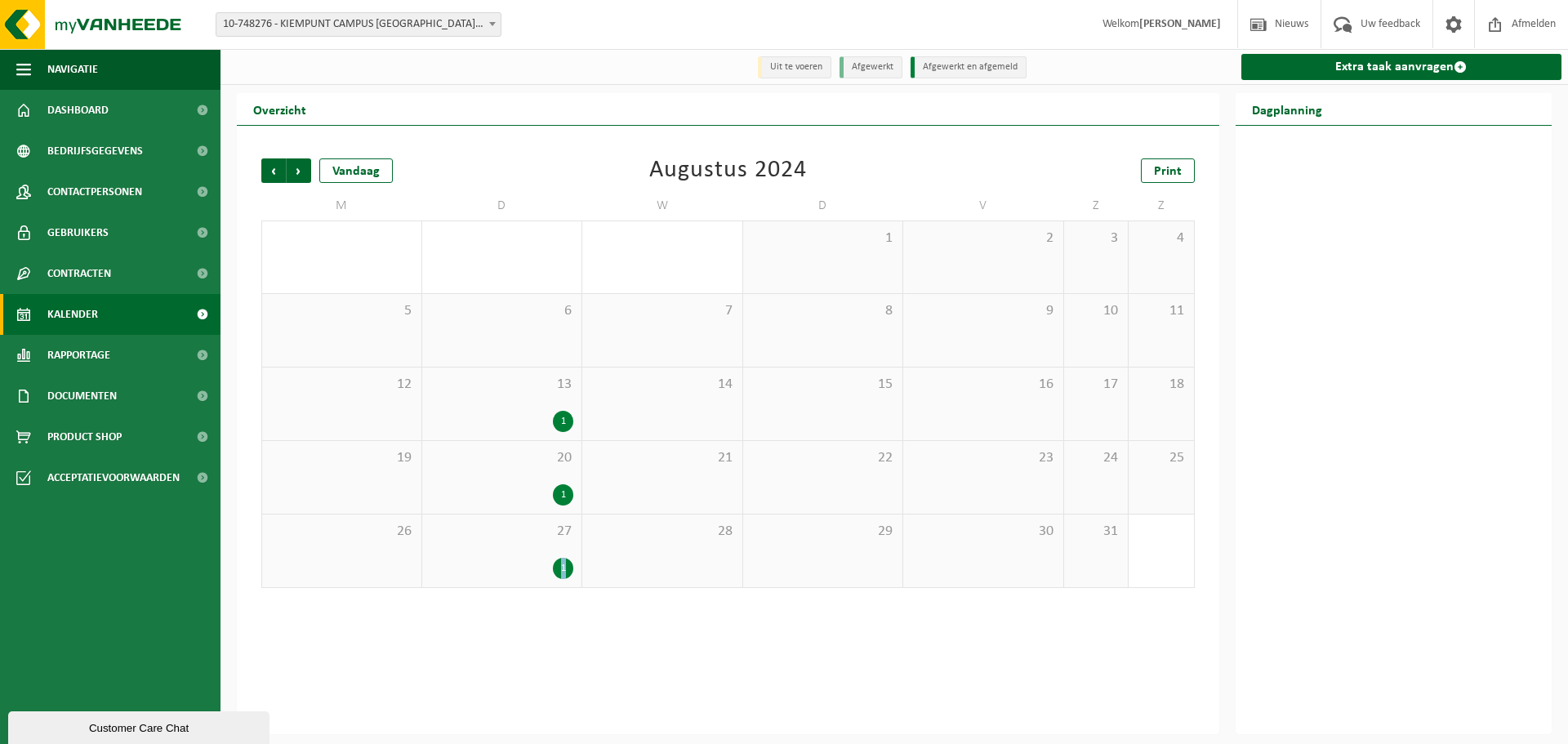
click at [524, 558] on div "1" at bounding box center [502, 568] width 144 height 21
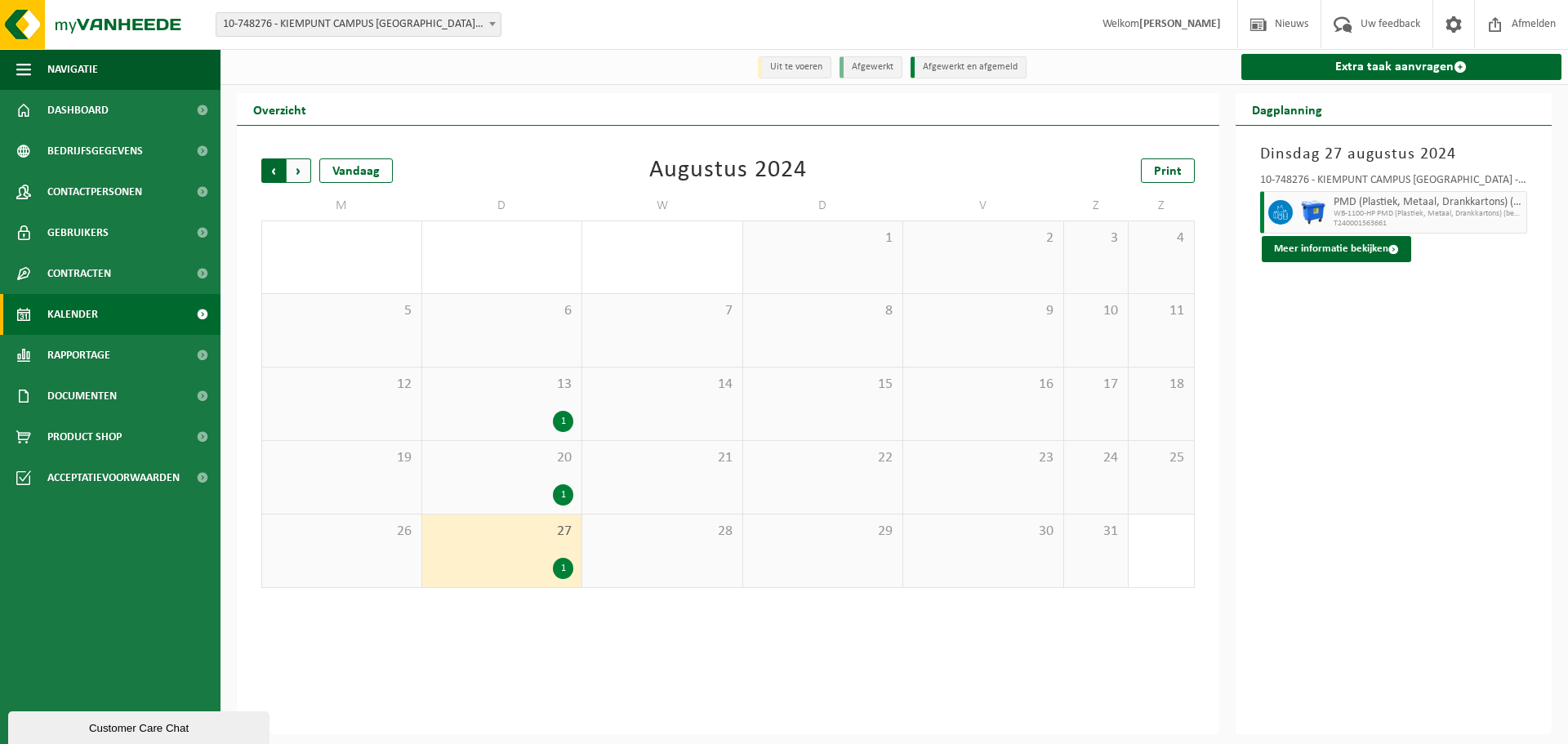
click at [302, 168] on span "Volgende" at bounding box center [299, 171] width 24 height 24
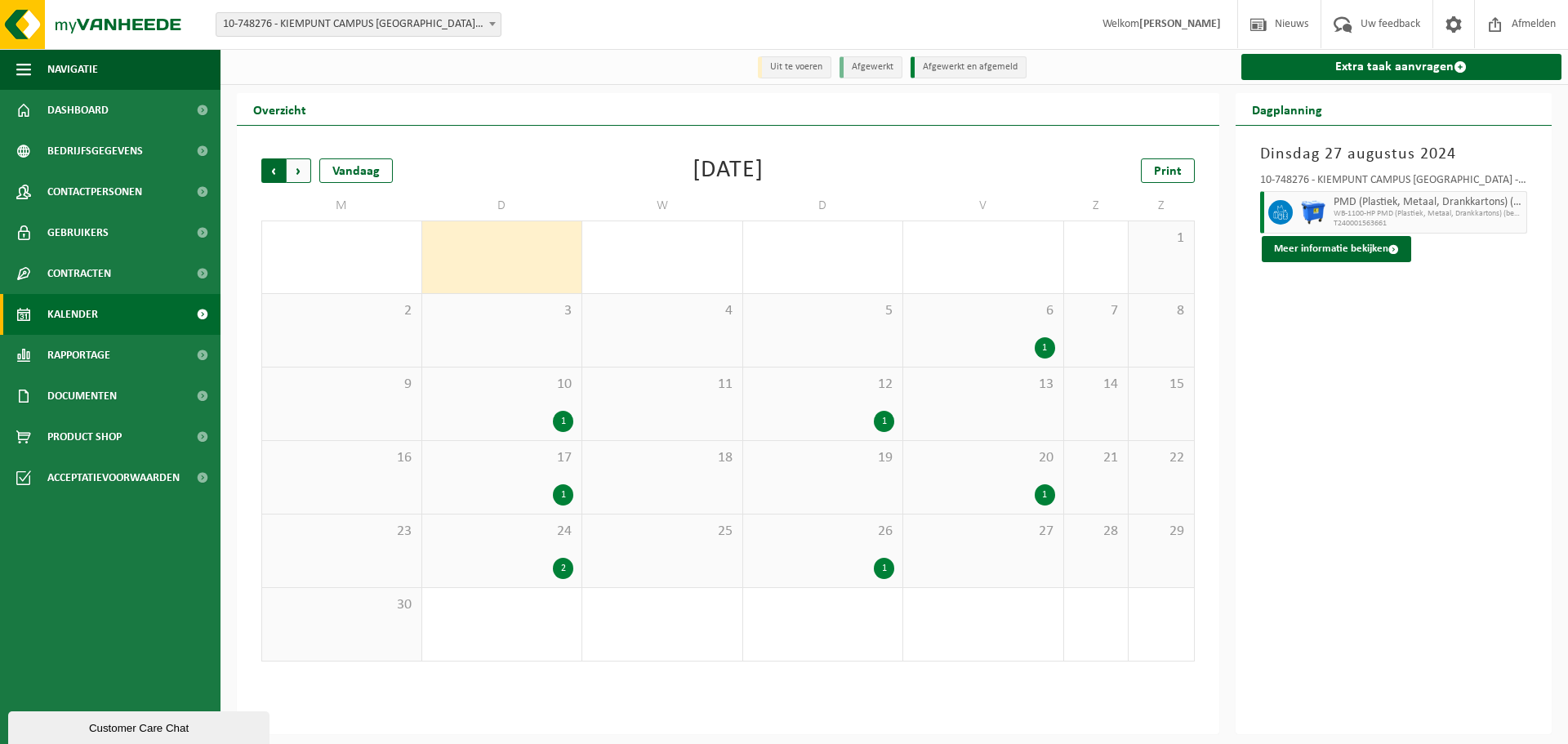
click at [301, 168] on span "Volgende" at bounding box center [299, 171] width 24 height 24
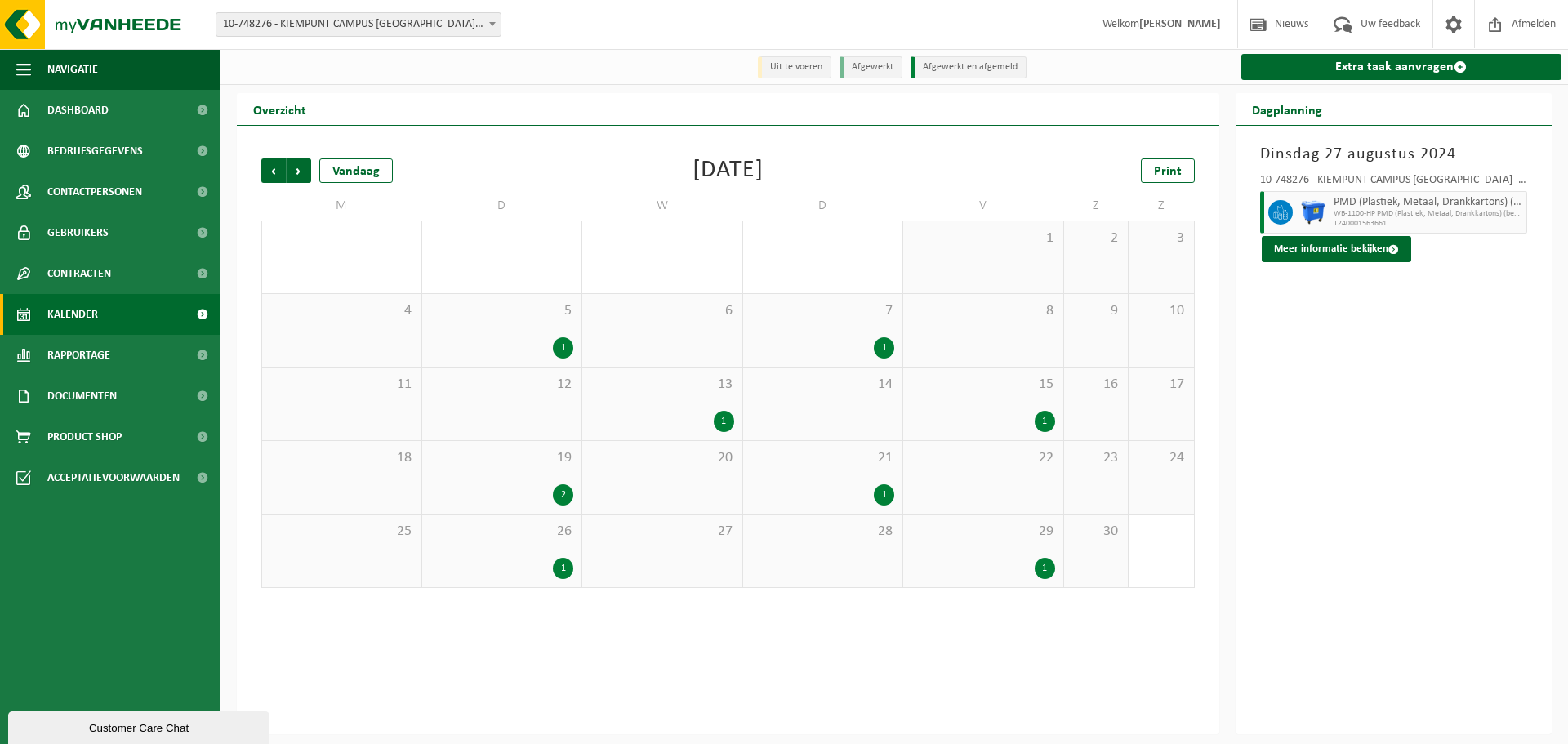
click at [301, 168] on span "Volgende" at bounding box center [299, 171] width 24 height 24
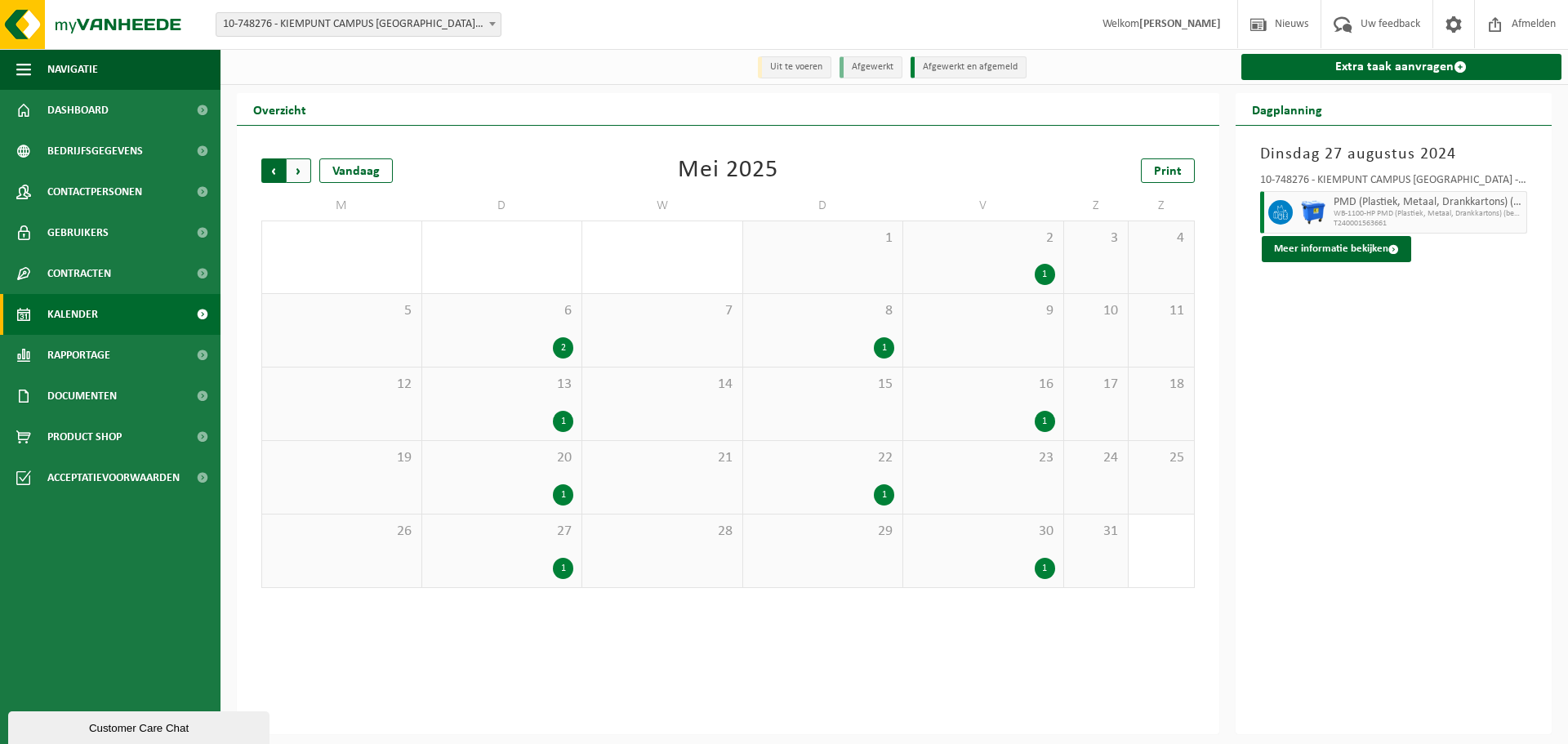
click at [292, 173] on span "Volgende" at bounding box center [299, 171] width 24 height 24
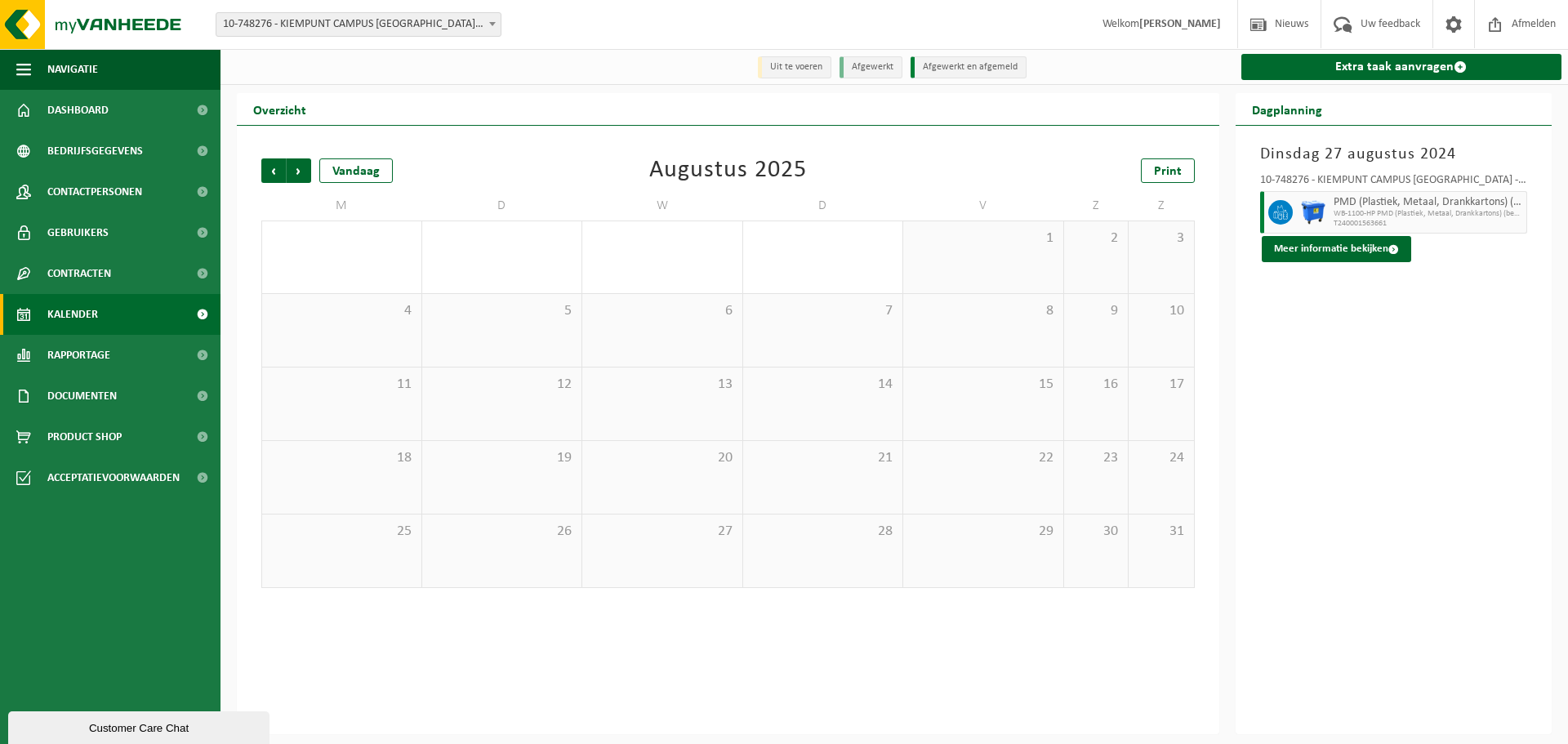
click at [292, 173] on span "Volgende" at bounding box center [299, 171] width 24 height 24
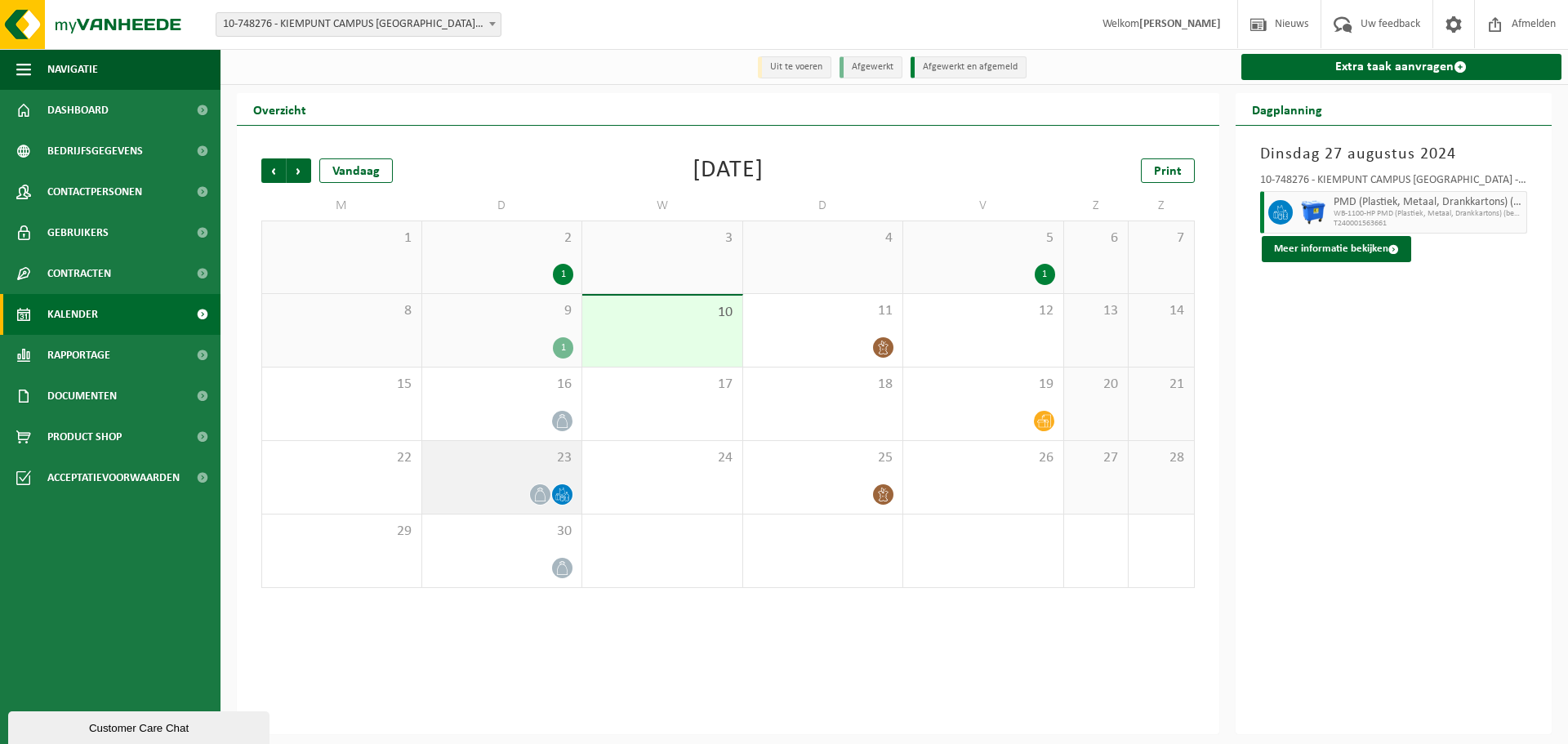
click at [544, 467] on span "23" at bounding box center [502, 457] width 144 height 18
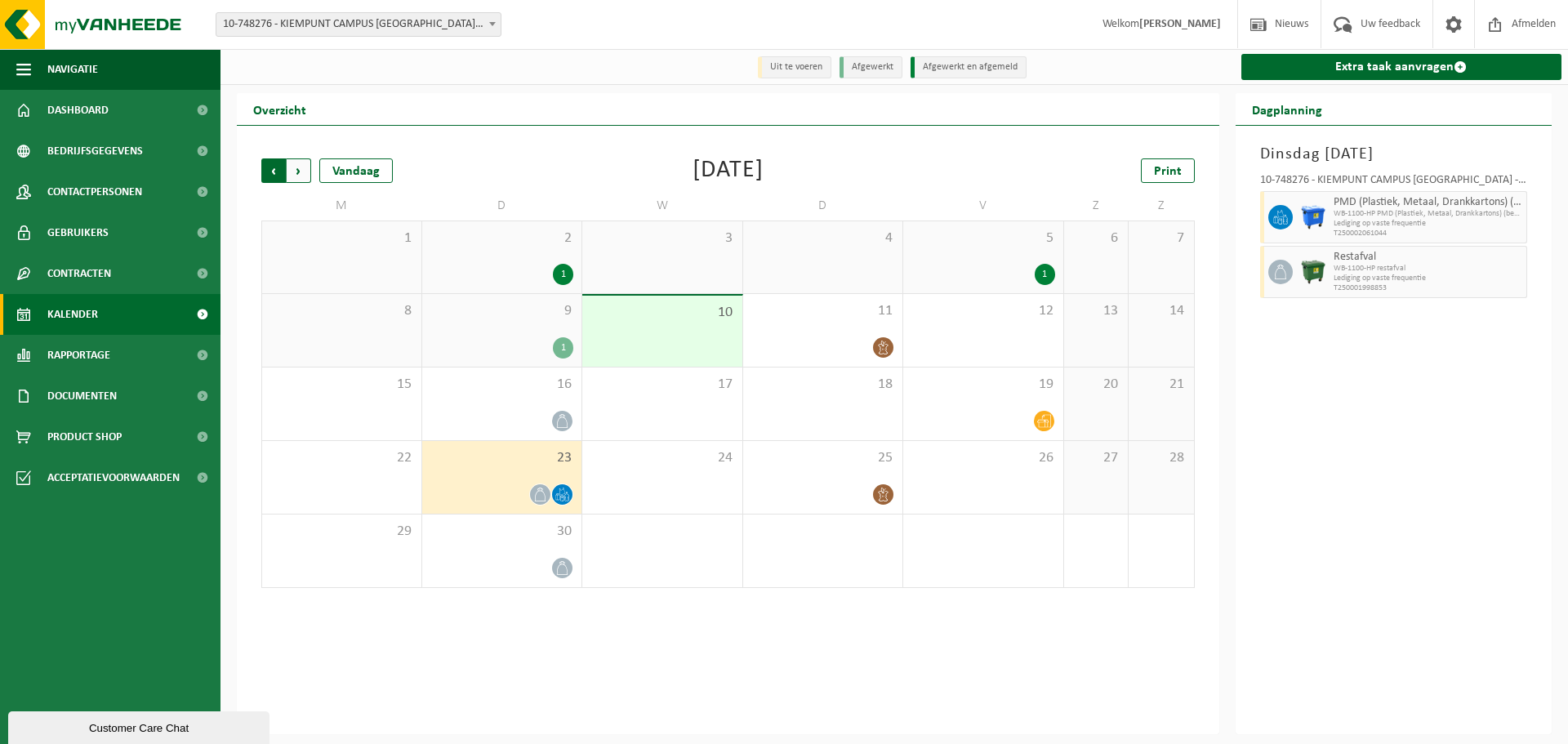
click at [298, 175] on span "Volgende" at bounding box center [299, 171] width 24 height 24
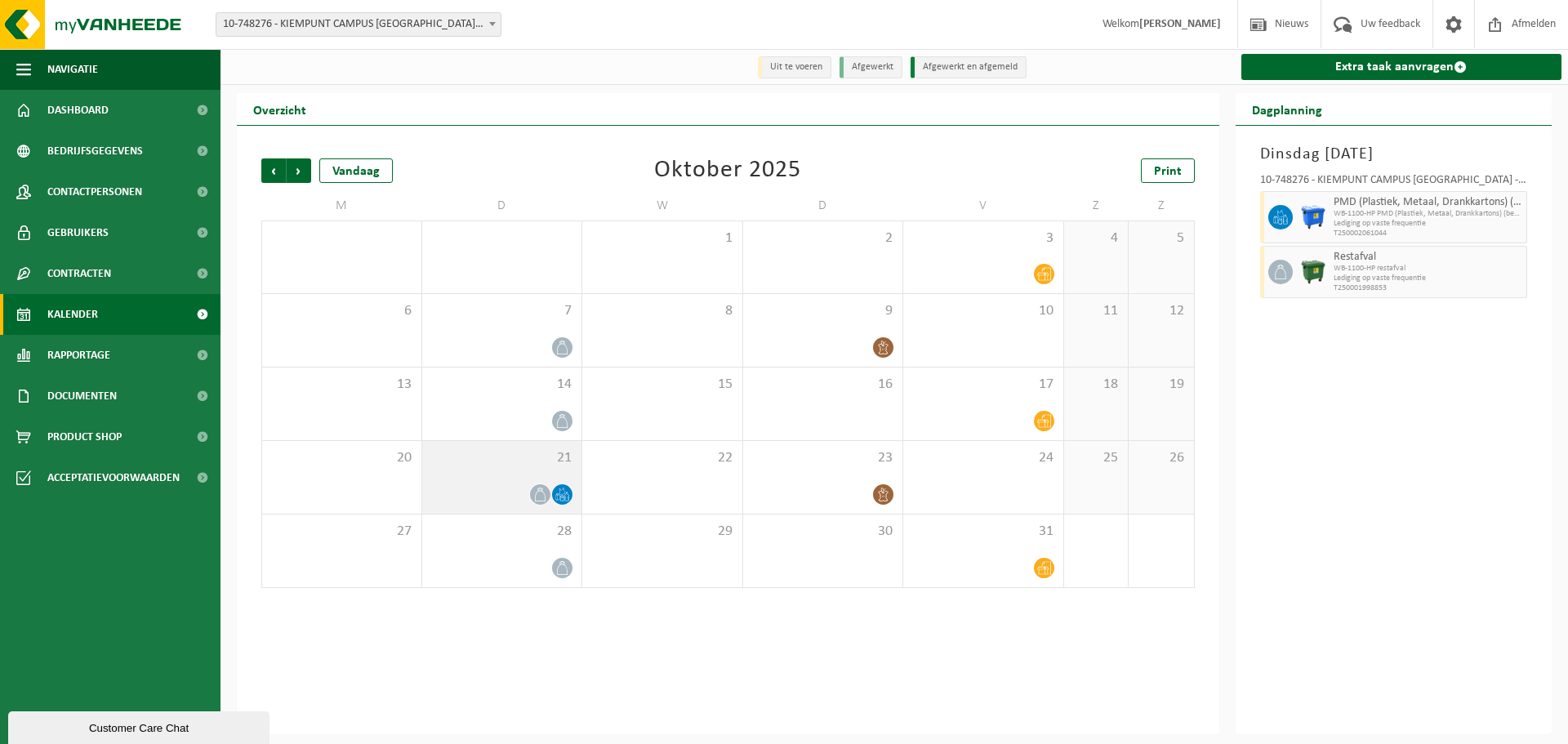
click at [537, 456] on span "21" at bounding box center [502, 457] width 144 height 18
